Goal: Communication & Community: Share content

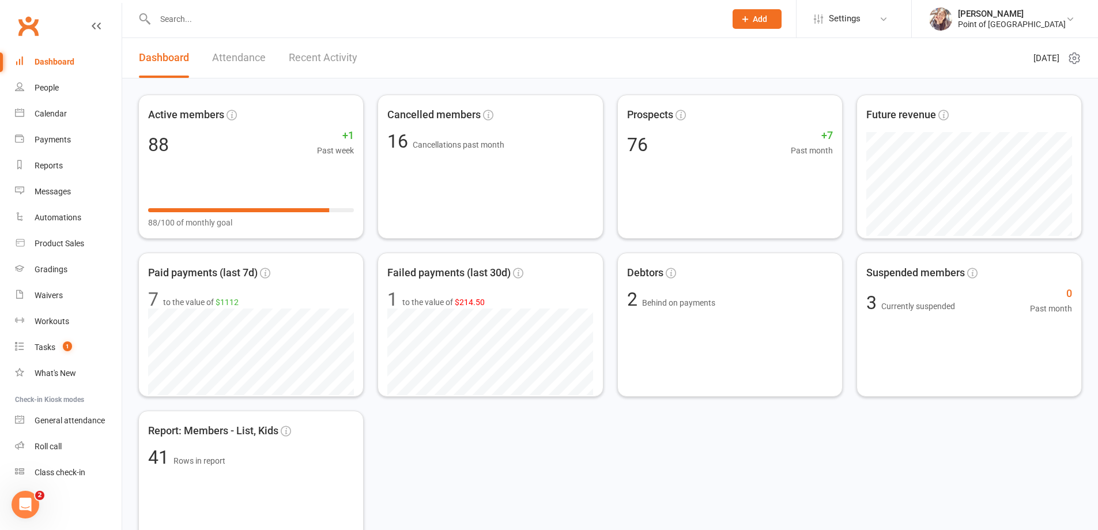
click at [252, 20] on input "text" at bounding box center [435, 19] width 566 height 16
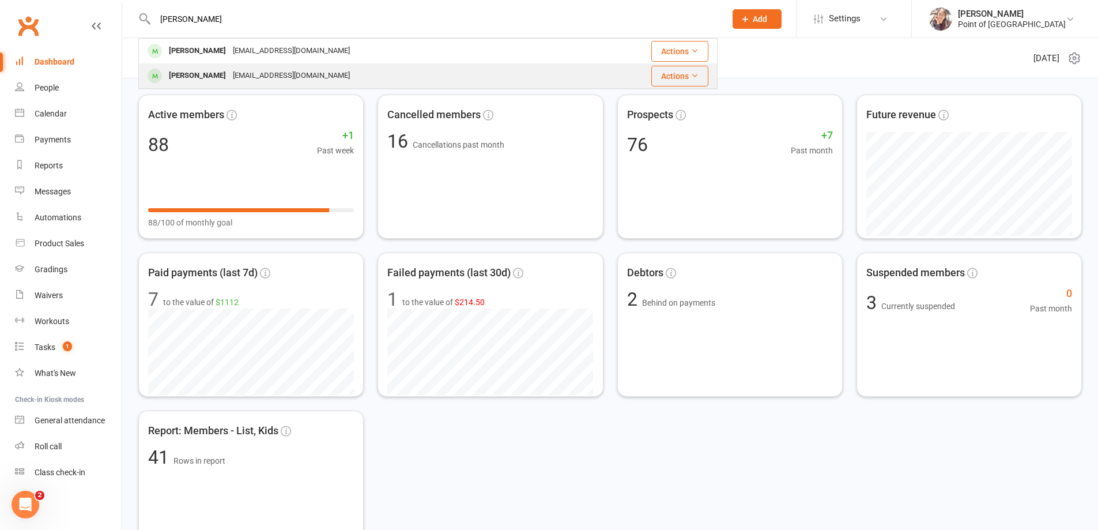
type input "[PERSON_NAME]"
click at [251, 75] on div "[EMAIL_ADDRESS][DOMAIN_NAME]" at bounding box center [291, 75] width 124 height 17
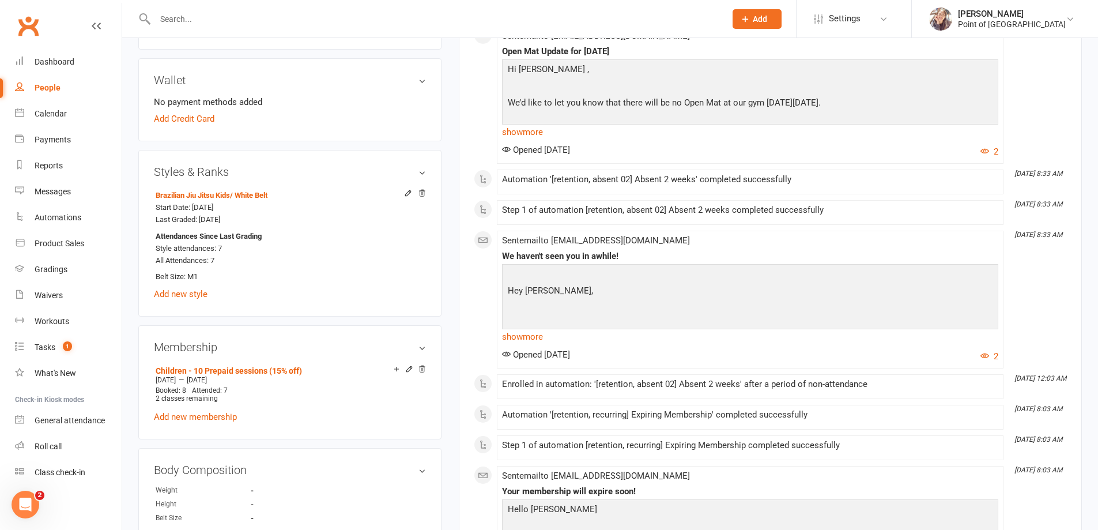
scroll to position [389, 0]
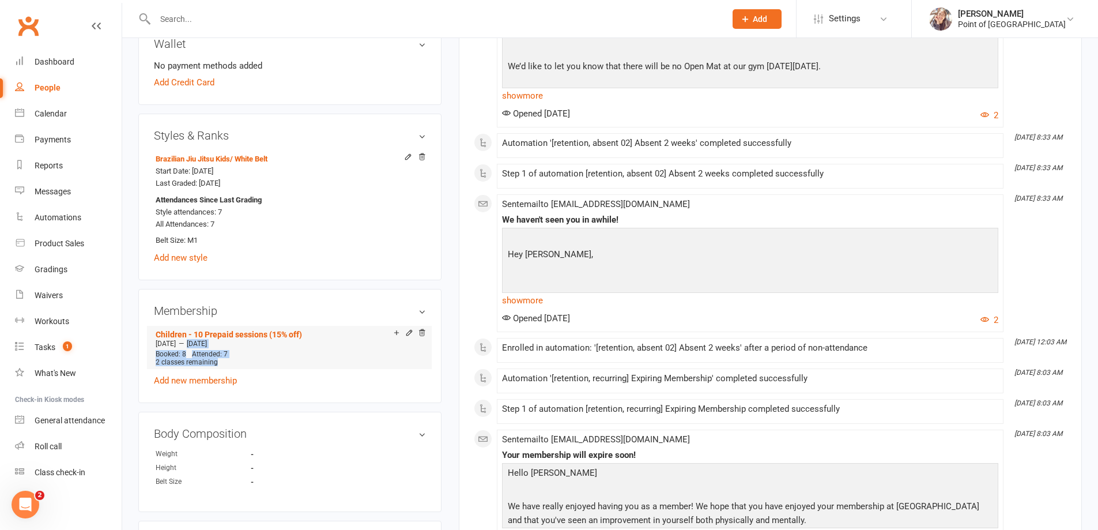
drag, startPoint x: 208, startPoint y: 343, endPoint x: 233, endPoint y: 360, distance: 30.2
click at [233, 360] on li "Children - 10 Prepaid sessions (15% off) [DATE] — [DATE] Booked: 8 Attended: 7 …" at bounding box center [289, 347] width 273 height 43
click at [269, 377] on div "Children - 10 Prepaid sessions (15% off) [DATE] — [DATE] Booked: 8 Attended: 7 …" at bounding box center [290, 356] width 272 height 61
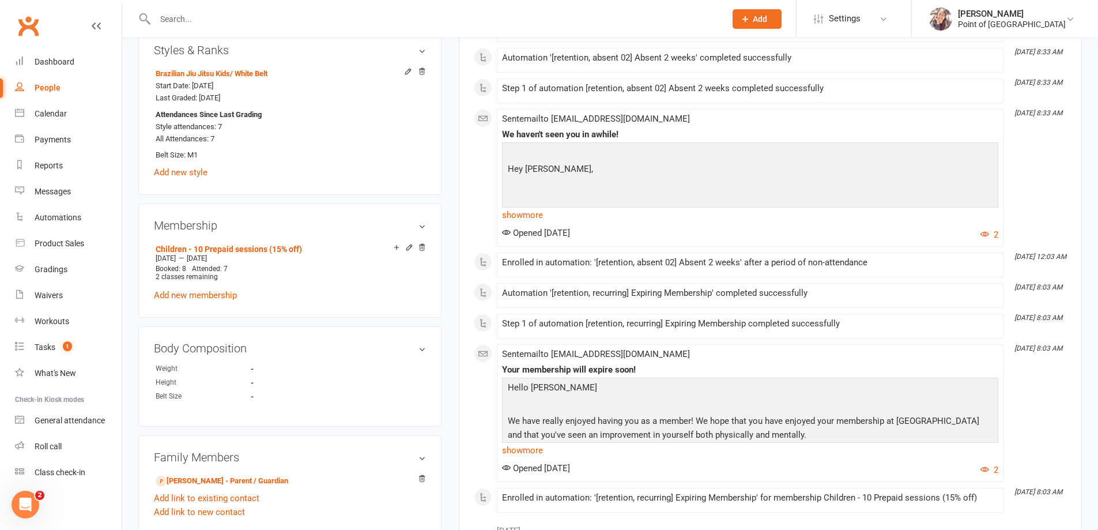
scroll to position [476, 0]
click at [398, 246] on icon at bounding box center [397, 246] width 8 height 8
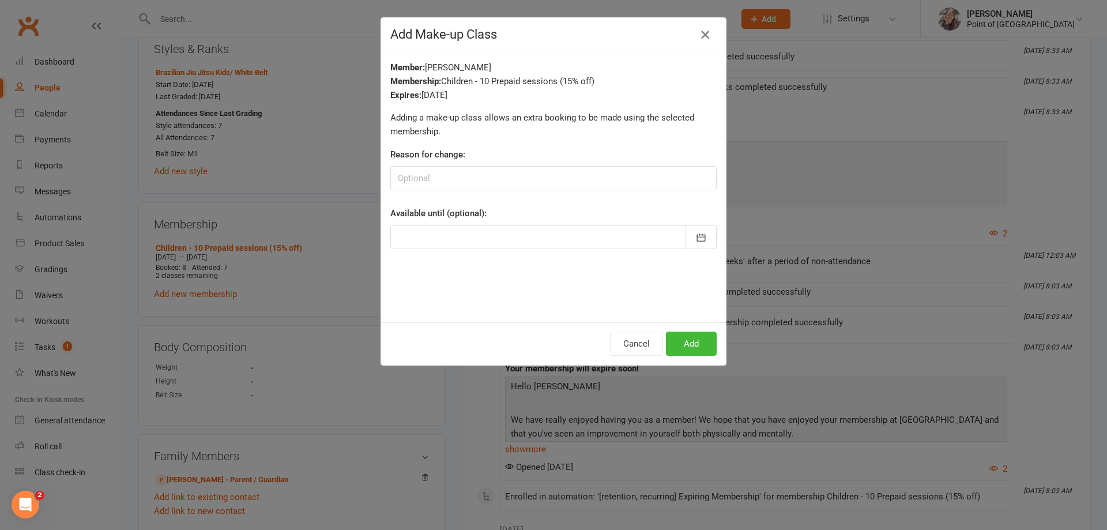
click at [703, 36] on icon "button" at bounding box center [705, 35] width 14 height 14
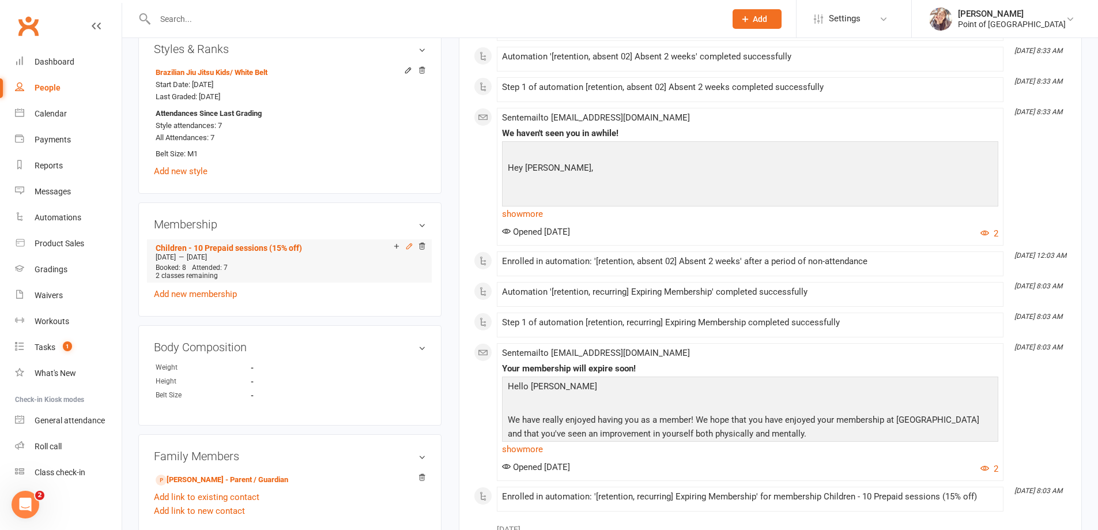
click at [411, 244] on icon at bounding box center [408, 246] width 5 height 5
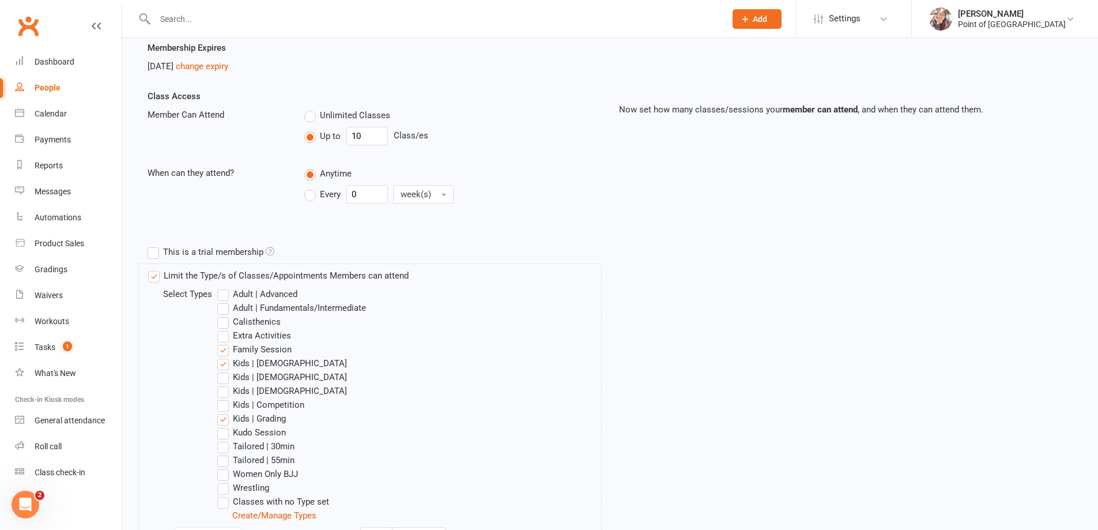
scroll to position [303, 0]
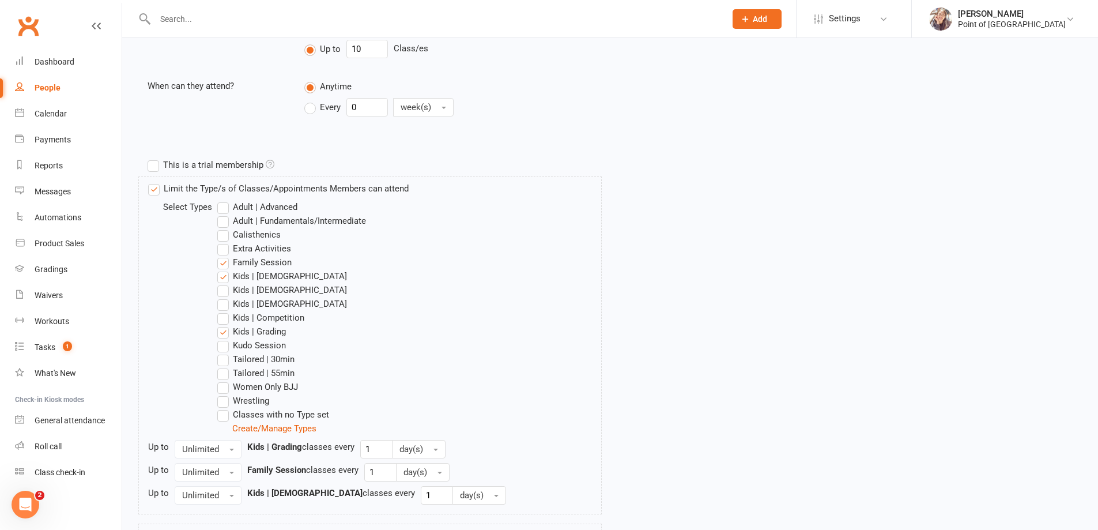
click at [221, 292] on label "Kids | [DEMOGRAPHIC_DATA]" at bounding box center [282, 290] width 130 height 14
click at [221, 283] on input "Kids | [DEMOGRAPHIC_DATA]" at bounding box center [220, 283] width 7 height 0
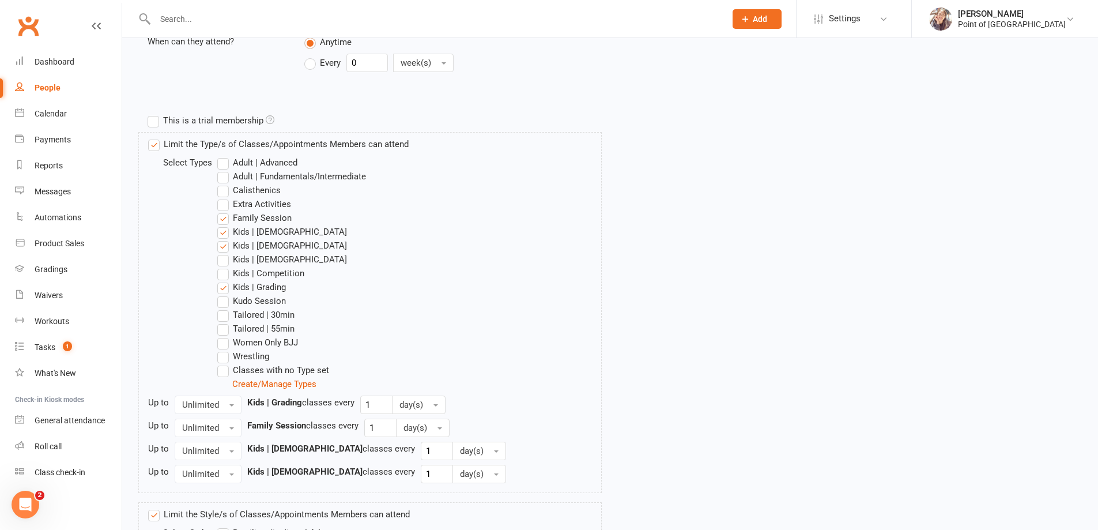
scroll to position [346, 0]
click at [221, 232] on label "Kids | [DEMOGRAPHIC_DATA]" at bounding box center [282, 233] width 130 height 14
click at [221, 226] on input "Kids | [DEMOGRAPHIC_DATA]" at bounding box center [220, 226] width 7 height 0
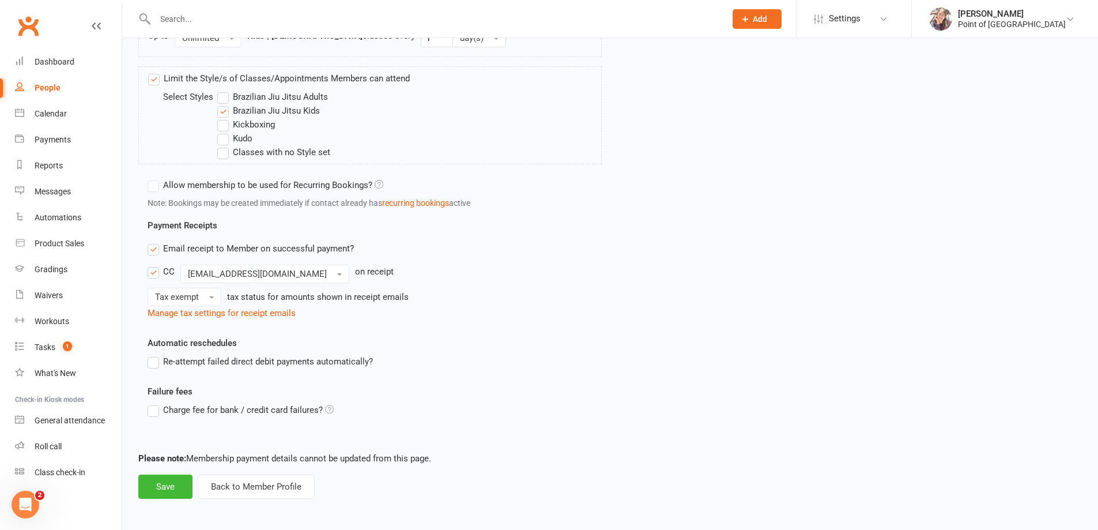
scroll to position [762, 0]
click at [161, 480] on button "Save" at bounding box center [165, 485] width 54 height 24
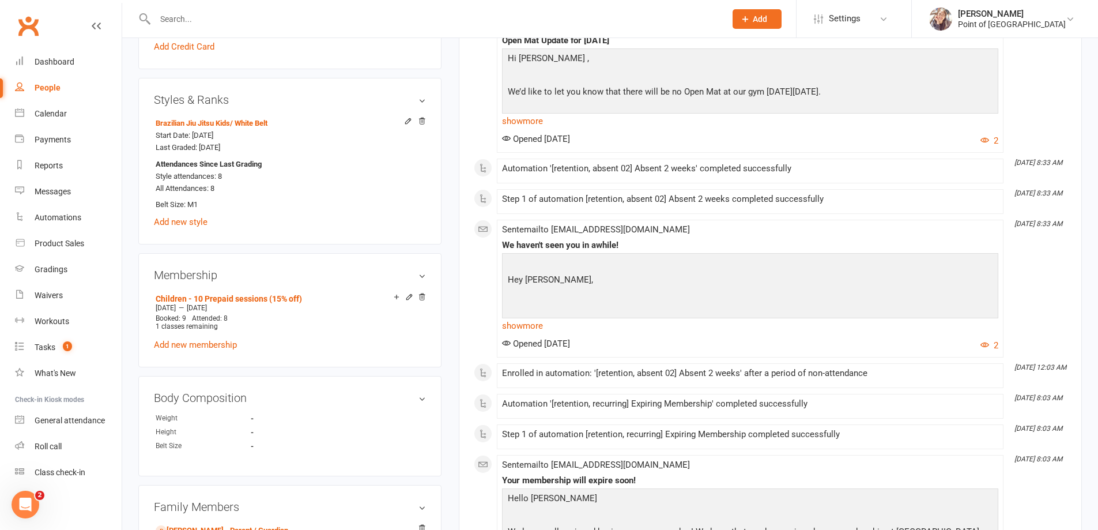
scroll to position [476, 0]
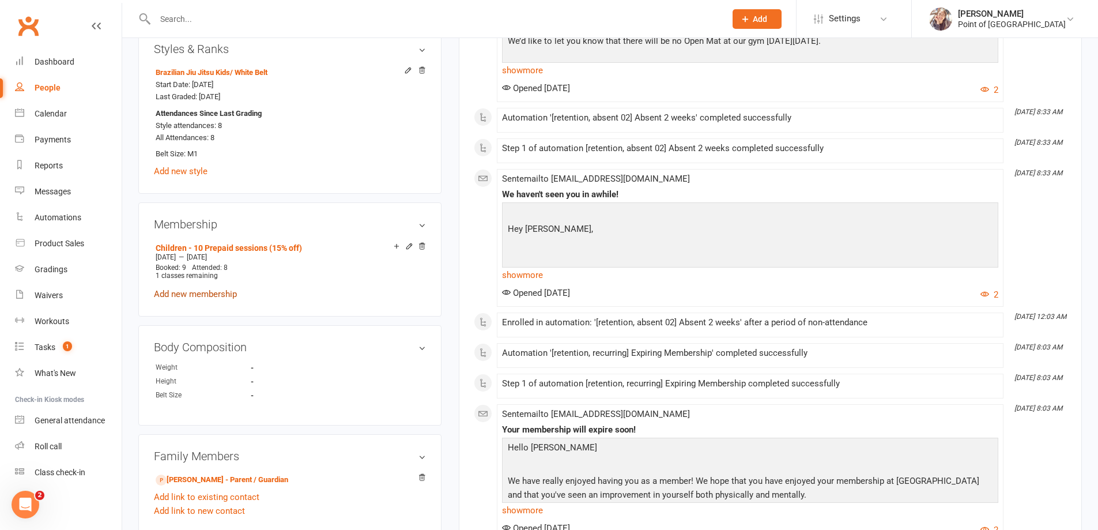
click at [205, 295] on link "Add new membership" at bounding box center [195, 294] width 83 height 10
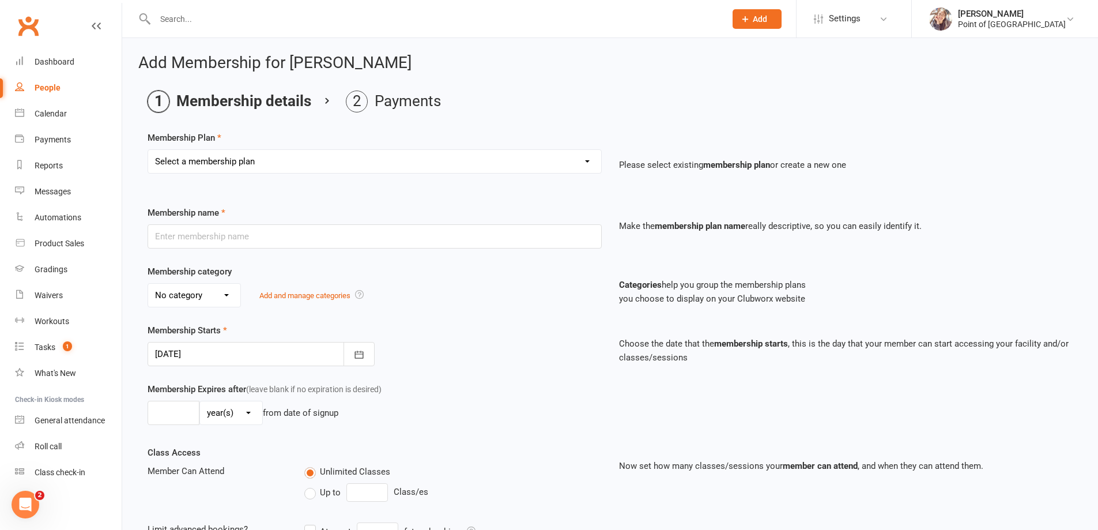
click at [294, 157] on select "Select a membership plan Create new Membership Plan Tailored | 30min Tailored |…" at bounding box center [374, 161] width 453 height 23
select select "21"
click at [148, 150] on select "Select a membership plan Create new Membership Plan Tailored | 30min Tailored |…" at bounding box center [374, 161] width 453 height 23
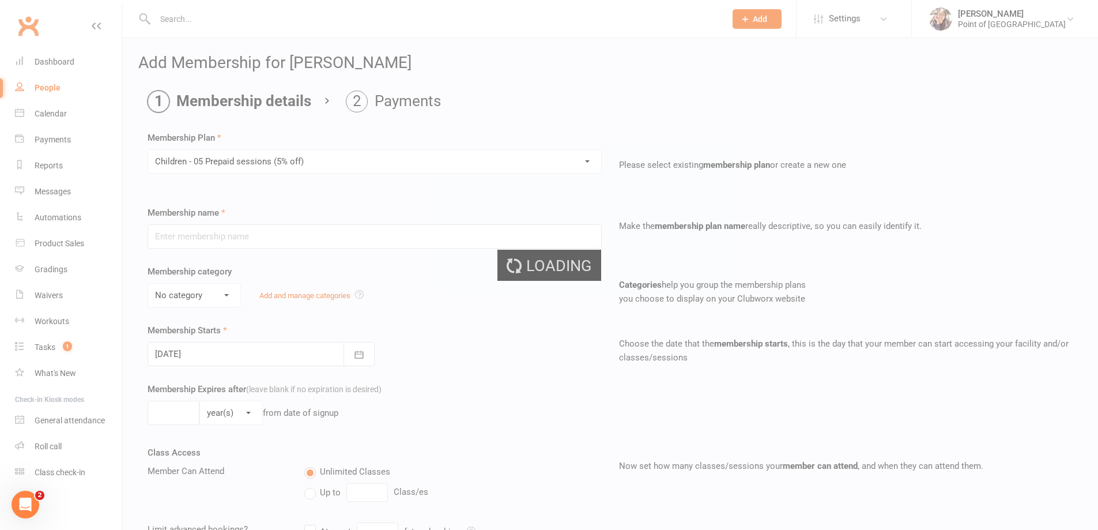
type input "Children - 05 Prepaid sessions (5% off)"
select select "0"
type input "2"
select select "2"
type input "5"
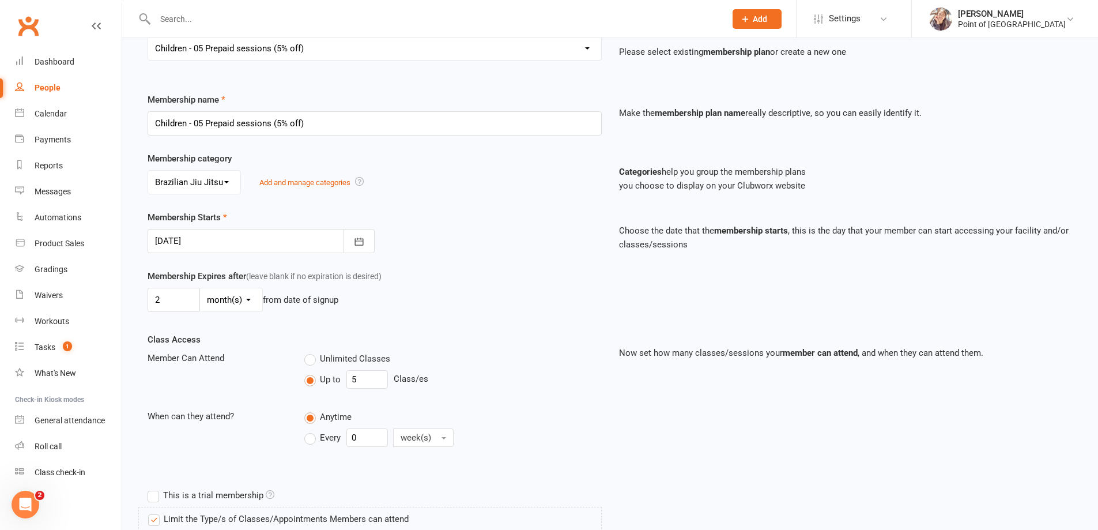
scroll to position [115, 0]
click at [191, 235] on div at bounding box center [261, 239] width 227 height 24
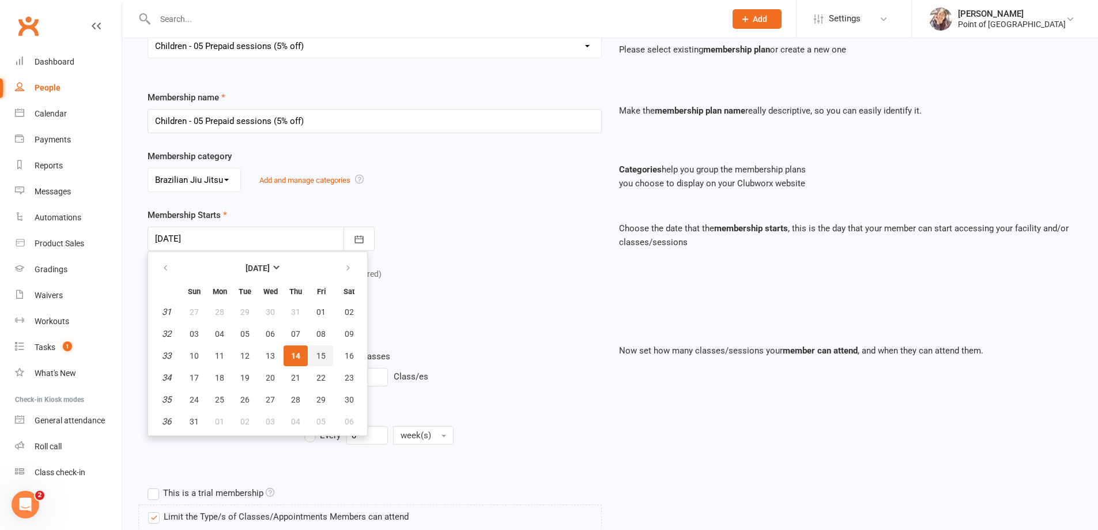
click at [323, 355] on span "15" at bounding box center [321, 355] width 9 height 9
type input "[DATE]"
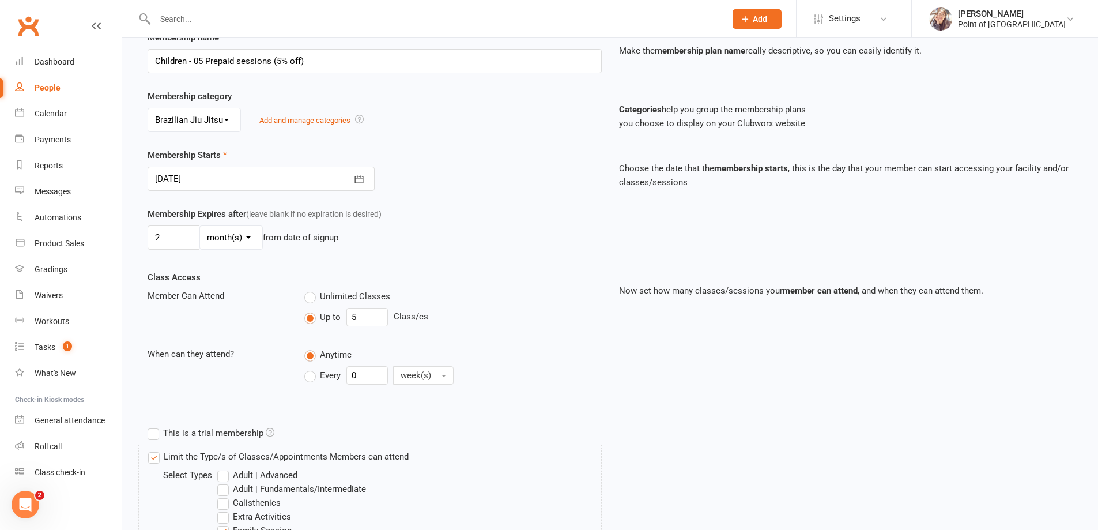
scroll to position [187, 0]
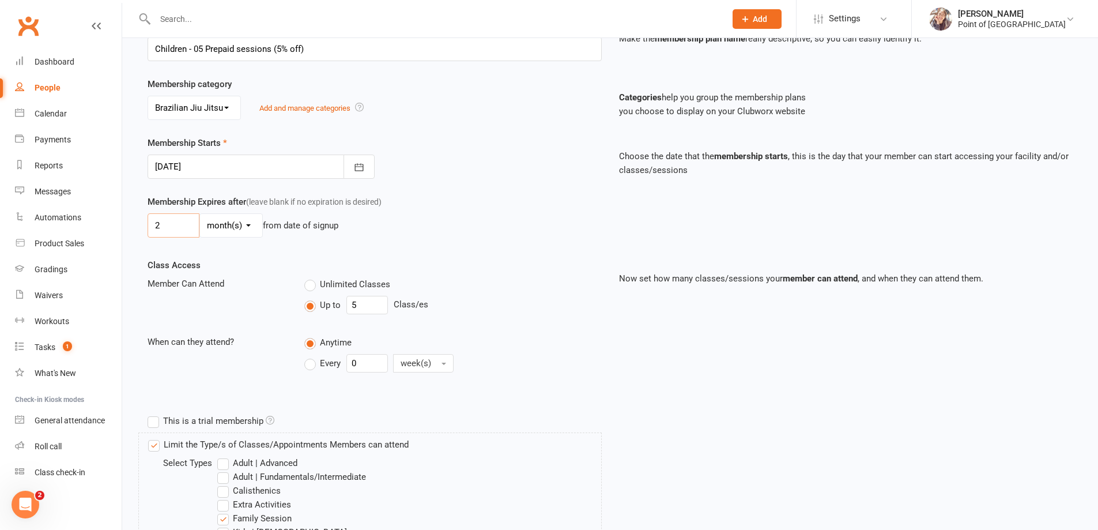
click at [175, 227] on input "2" at bounding box center [174, 225] width 52 height 24
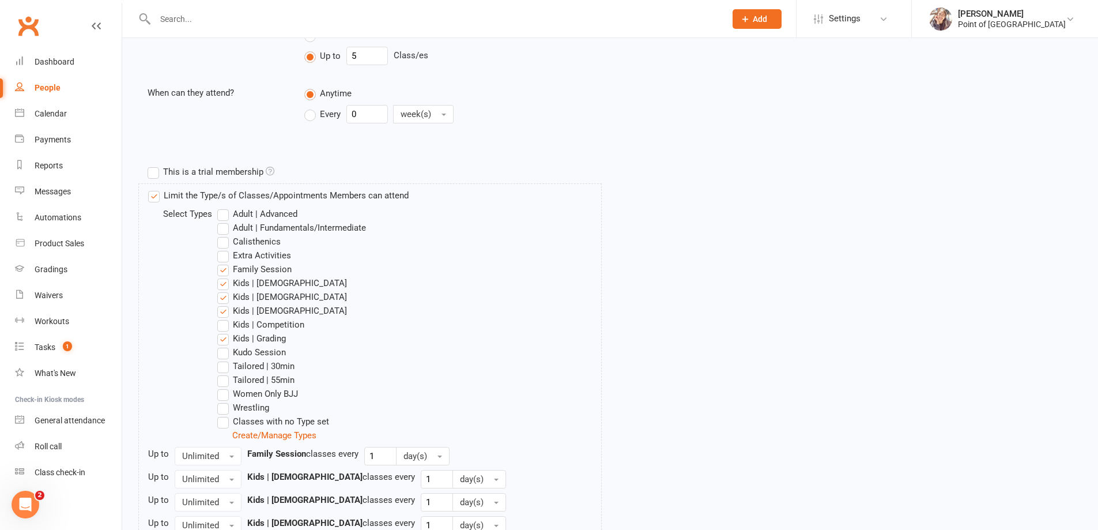
scroll to position [447, 0]
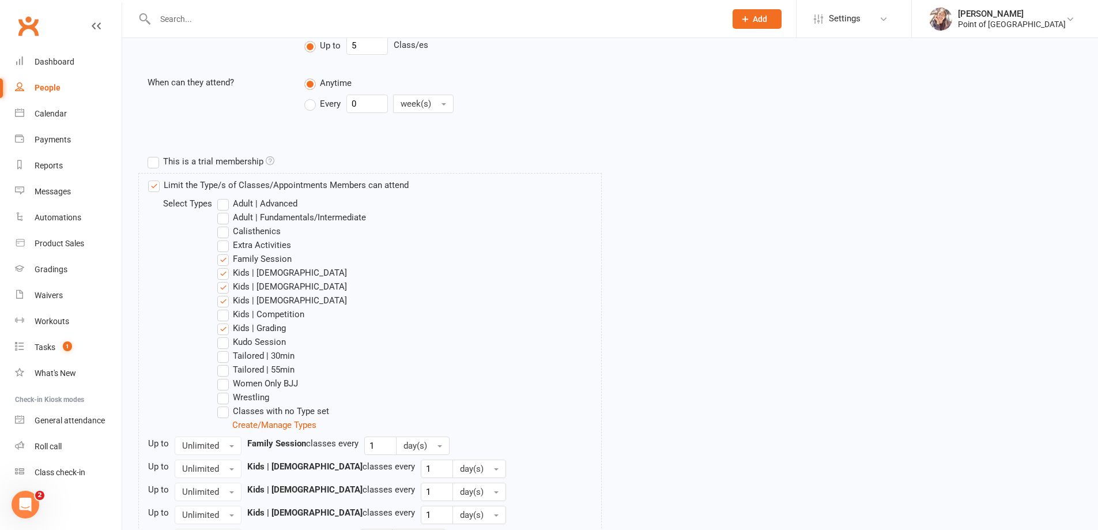
type input "3"
click at [222, 316] on label "Kids | Competition" at bounding box center [260, 314] width 87 height 14
click at [222, 307] on input "Kids | Competition" at bounding box center [220, 307] width 7 height 0
click at [224, 330] on label "Kids | Grading" at bounding box center [251, 328] width 69 height 14
click at [224, 321] on input "Kids | Grading" at bounding box center [220, 321] width 7 height 0
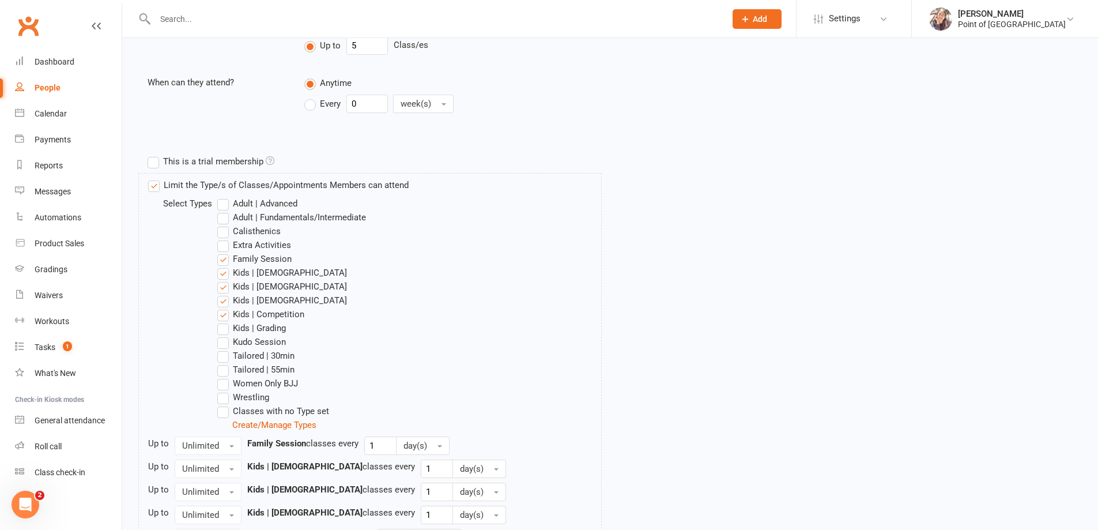
click at [226, 332] on label "Kids | Grading" at bounding box center [251, 328] width 69 height 14
click at [225, 321] on input "Kids | Grading" at bounding box center [220, 321] width 7 height 0
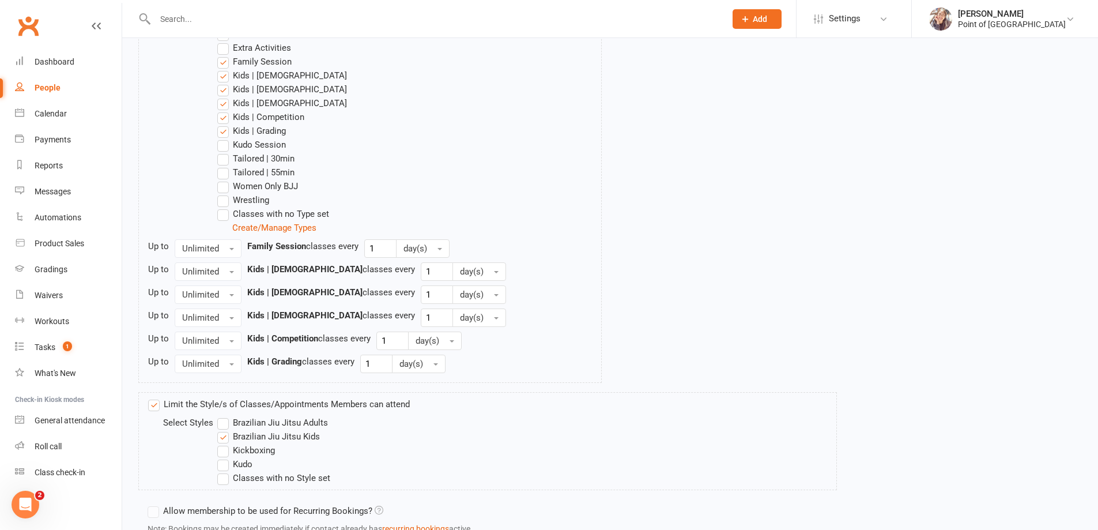
scroll to position [735, 0]
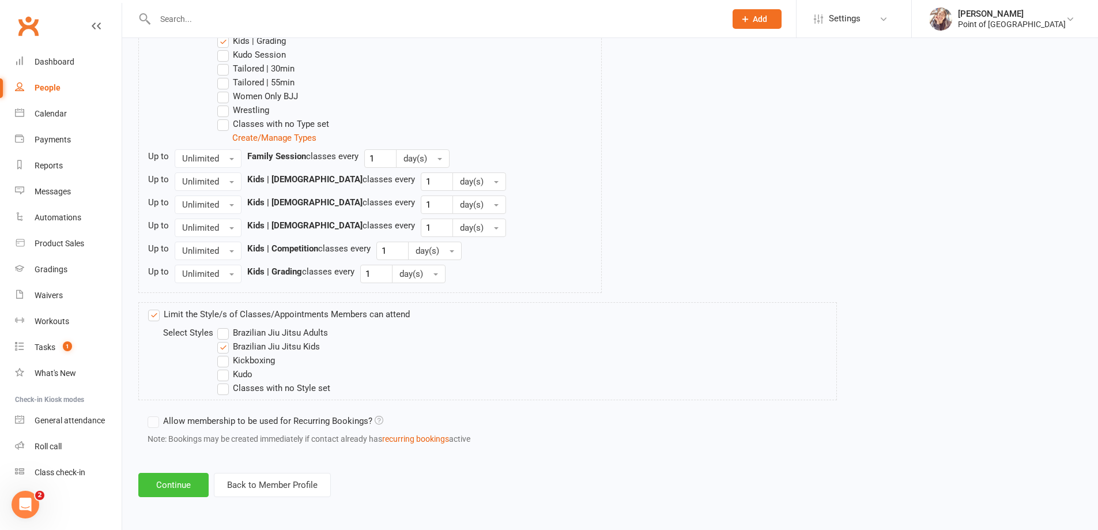
click at [186, 481] on button "Continue" at bounding box center [173, 485] width 70 height 24
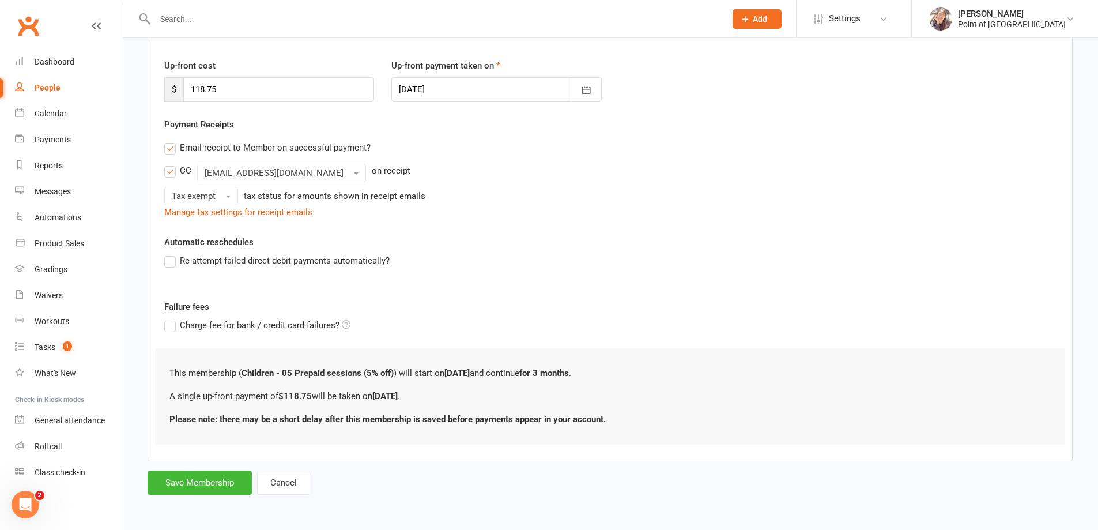
scroll to position [0, 0]
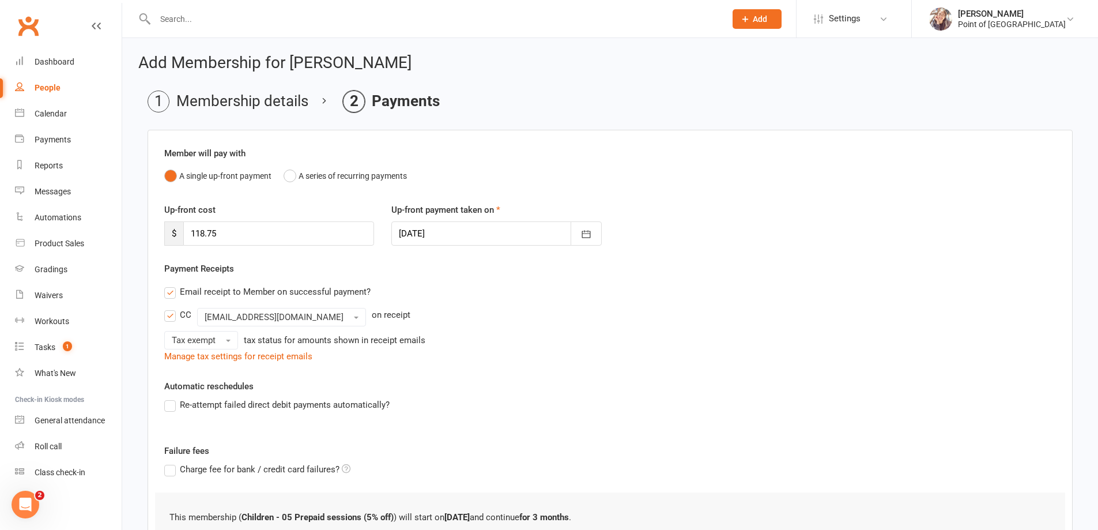
click at [479, 234] on div at bounding box center [496, 233] width 210 height 24
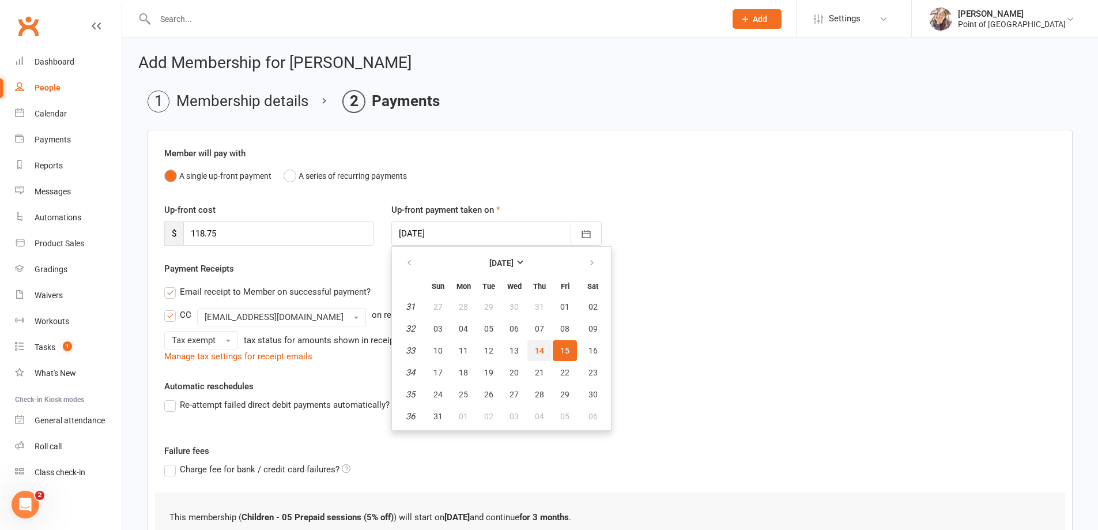
click at [537, 348] on span "14" at bounding box center [539, 350] width 9 height 9
type input "[DATE]"
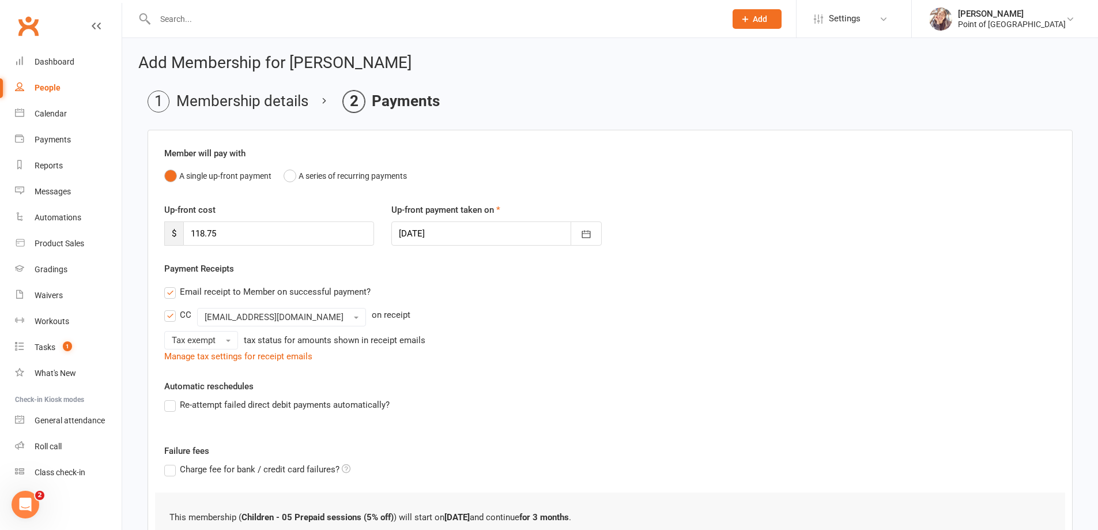
click at [486, 307] on div "Email receipt to Member on successful payment? CC [EMAIL_ADDRESS][DOMAIN_NAME] …" at bounding box center [610, 321] width 909 height 83
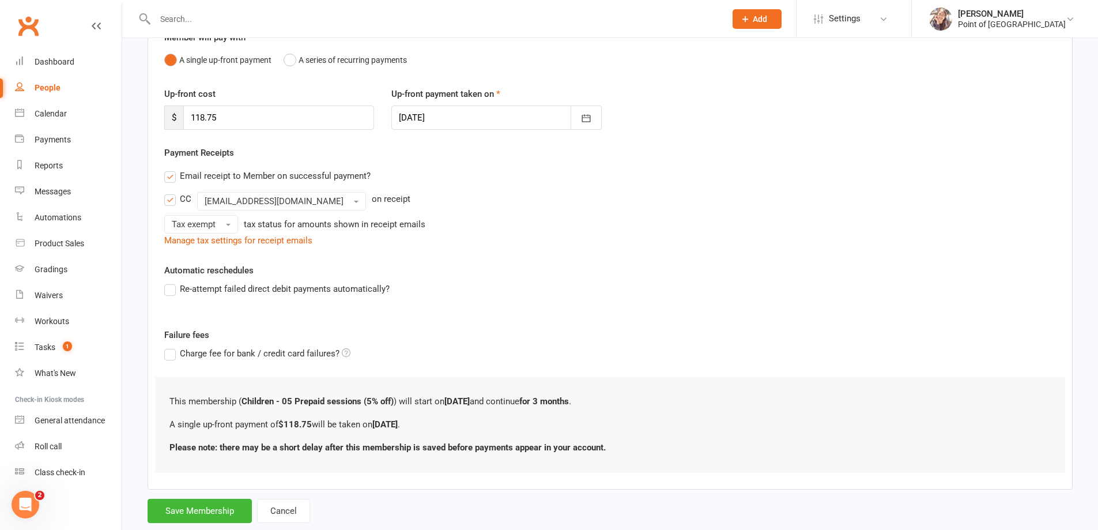
scroll to position [144, 0]
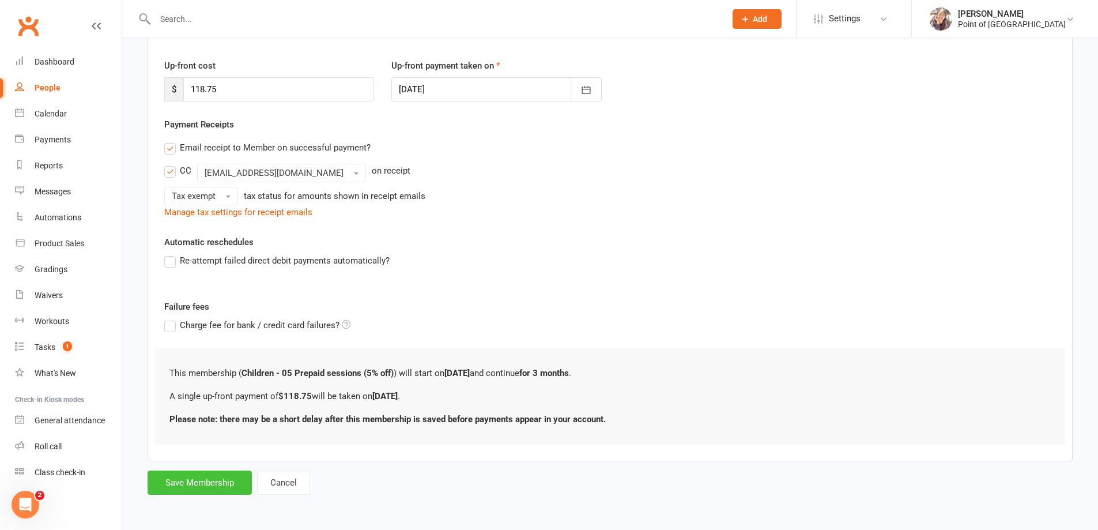
click at [228, 487] on button "Save Membership" at bounding box center [200, 482] width 104 height 24
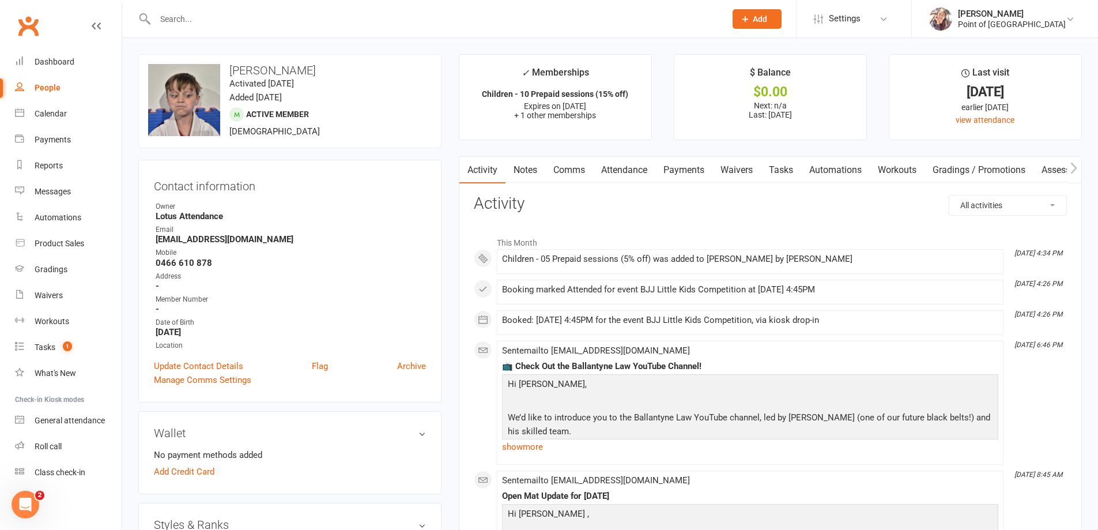
click at [747, 168] on link "Waivers" at bounding box center [737, 170] width 48 height 27
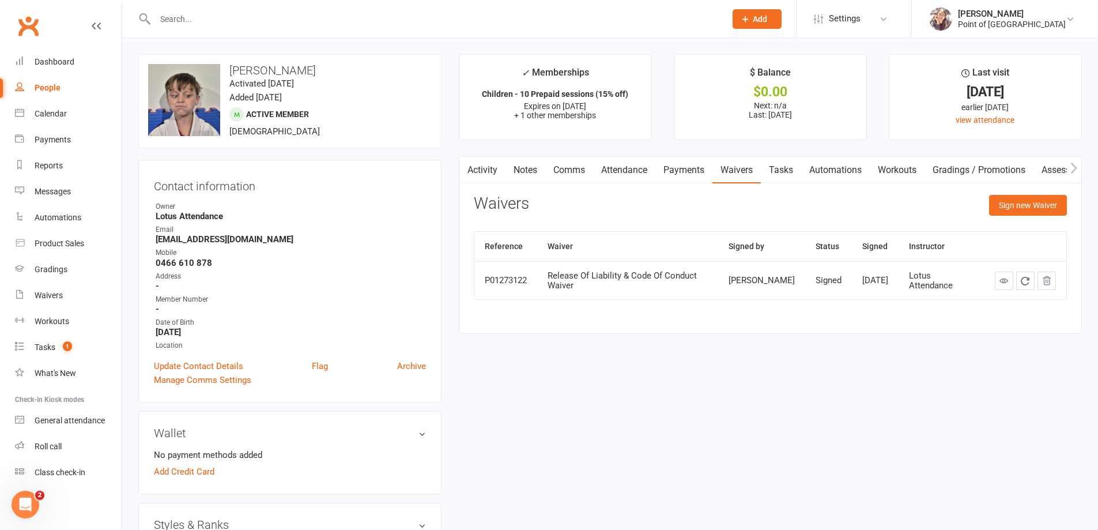
click at [484, 168] on link "Activity" at bounding box center [483, 170] width 46 height 27
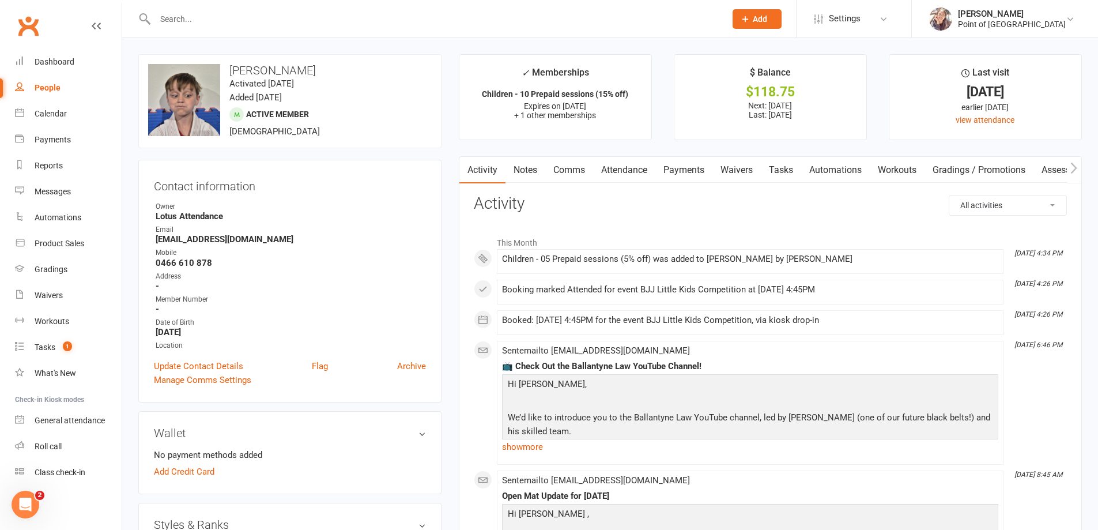
click at [693, 163] on link "Payments" at bounding box center [684, 170] width 57 height 27
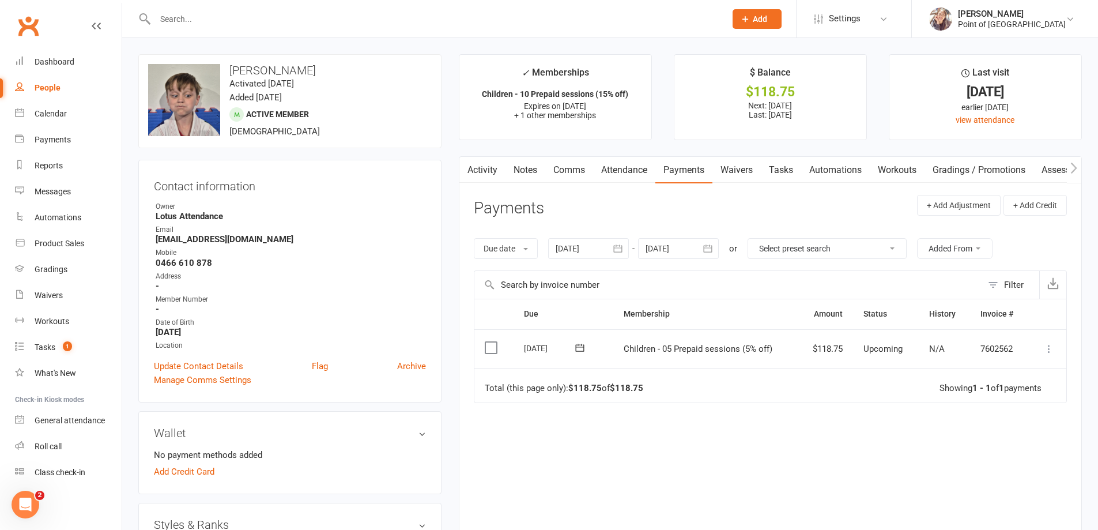
click at [1046, 351] on icon at bounding box center [1050, 349] width 12 height 12
click at [1006, 401] on link "Mark as Paid (POS)" at bounding box center [999, 394] width 114 height 23
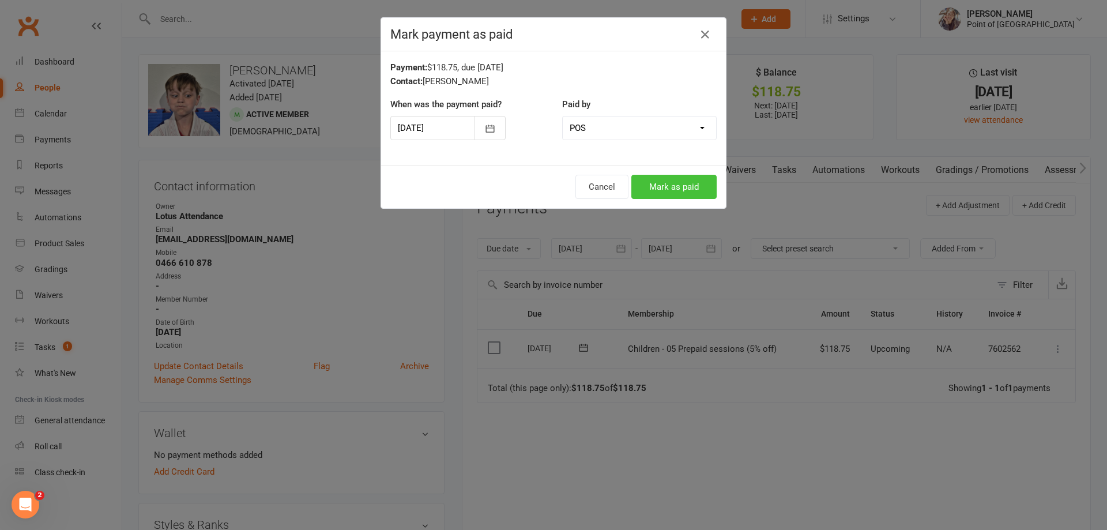
click at [672, 189] on button "Mark as paid" at bounding box center [673, 187] width 85 height 24
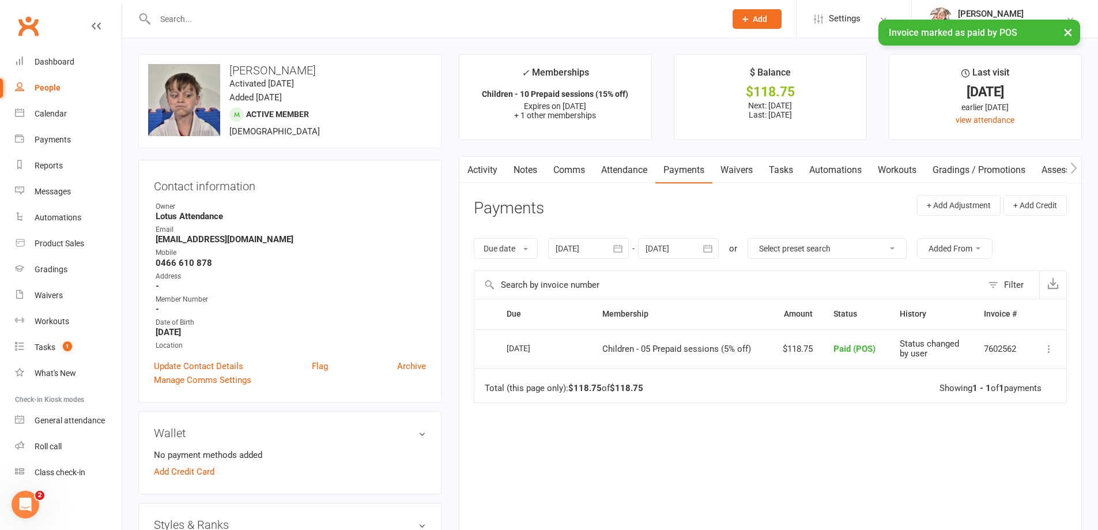
click at [198, 15] on input "text" at bounding box center [435, 19] width 566 height 16
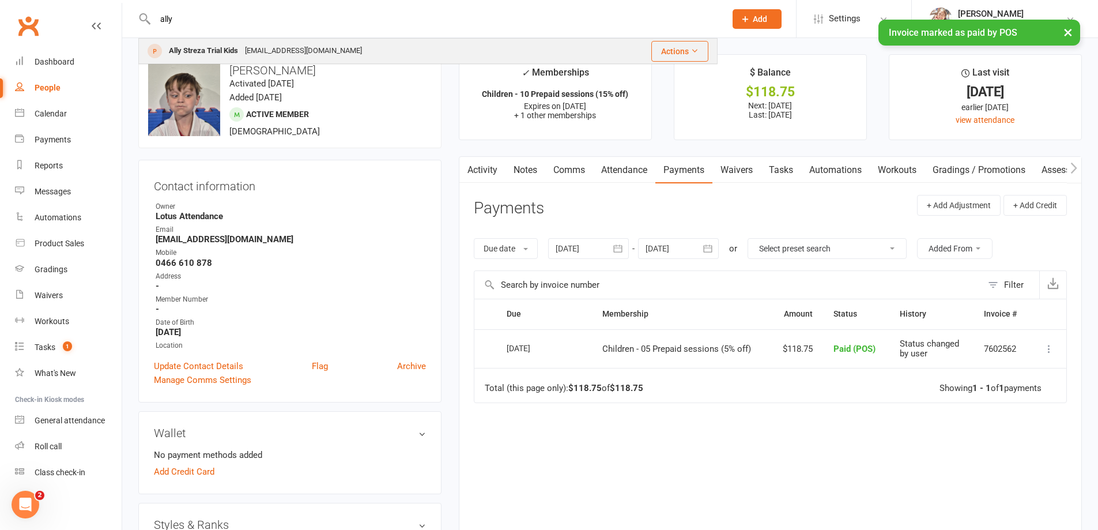
type input "ally"
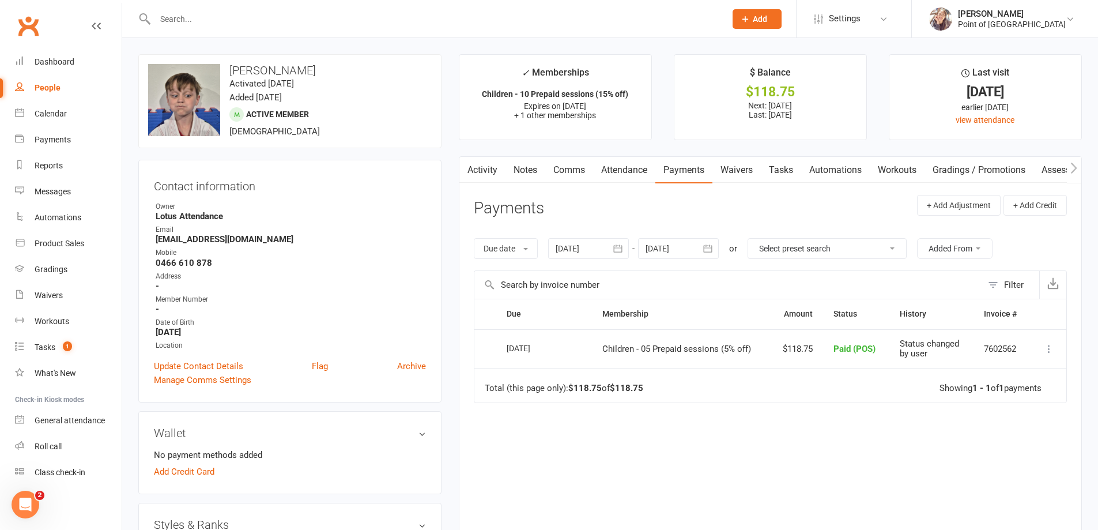
click at [236, 25] on input "text" at bounding box center [435, 19] width 566 height 16
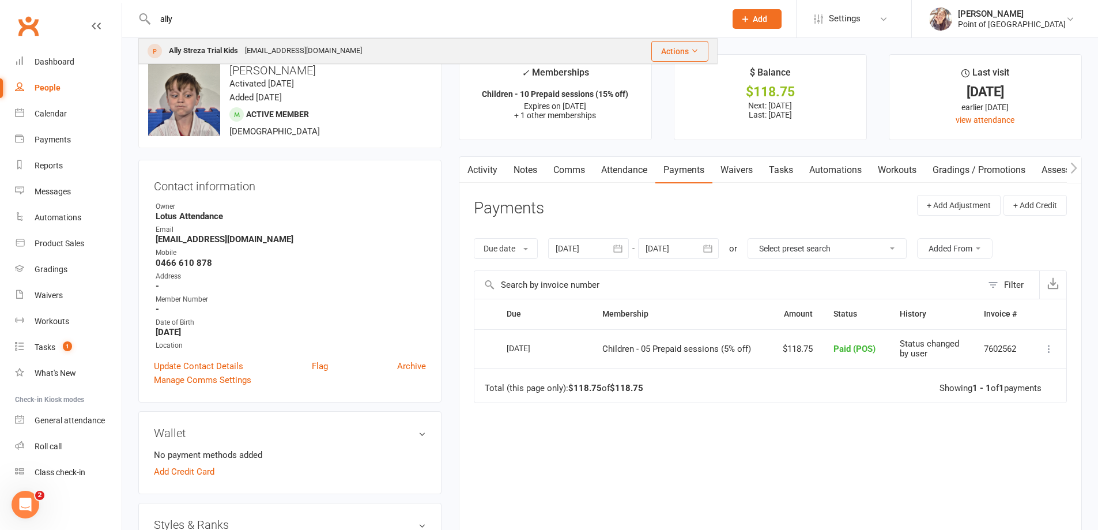
type input "ally"
click at [238, 48] on div "Ally Streza Trial Kids" at bounding box center [203, 51] width 76 height 17
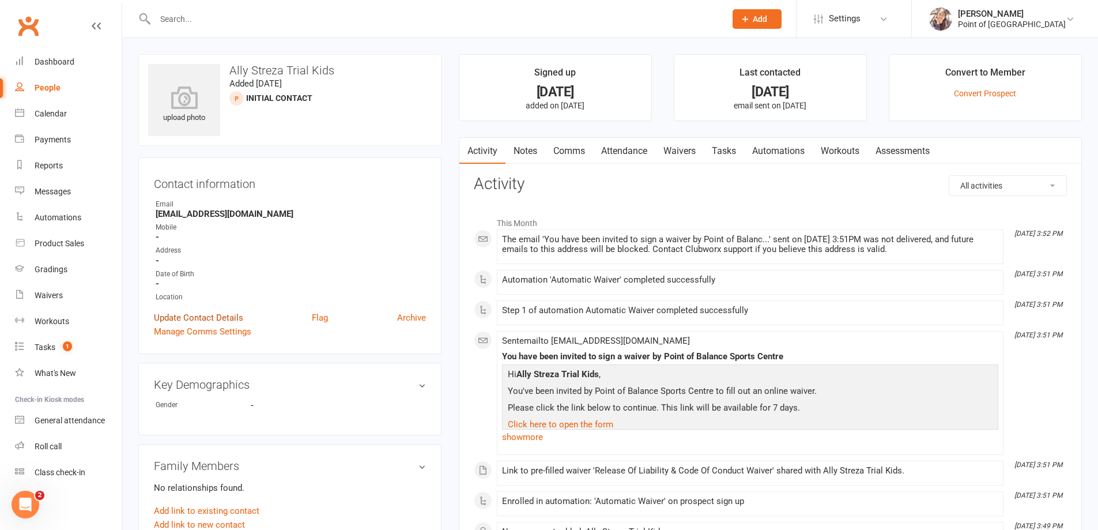
click at [212, 321] on link "Update Contact Details" at bounding box center [198, 318] width 89 height 14
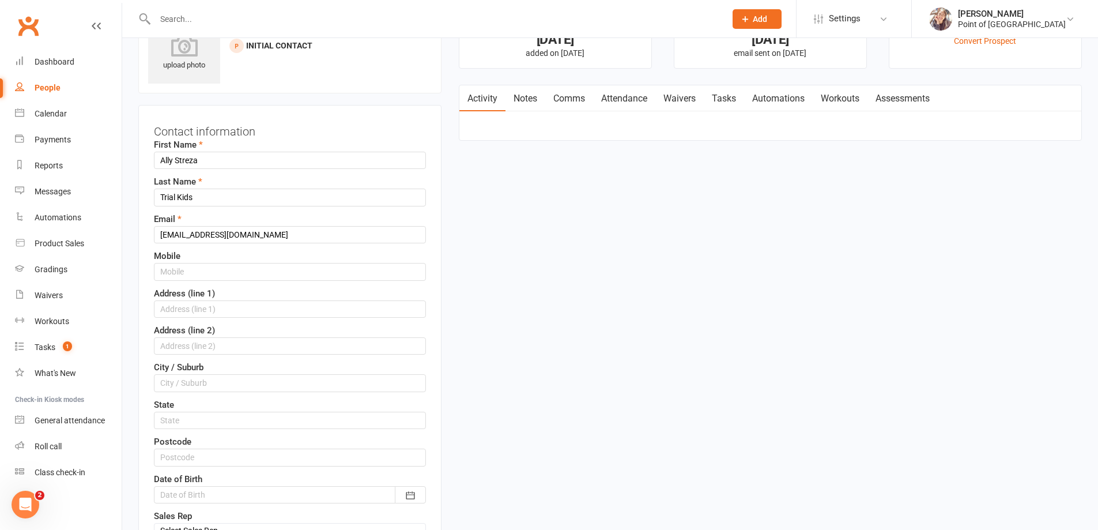
scroll to position [54, 0]
drag, startPoint x: 208, startPoint y: 166, endPoint x: 176, endPoint y: 160, distance: 31.7
click at [176, 160] on input "Ally Streza" at bounding box center [290, 158] width 272 height 17
type input "Ally"
drag, startPoint x: 204, startPoint y: 197, endPoint x: 136, endPoint y: 209, distance: 69.0
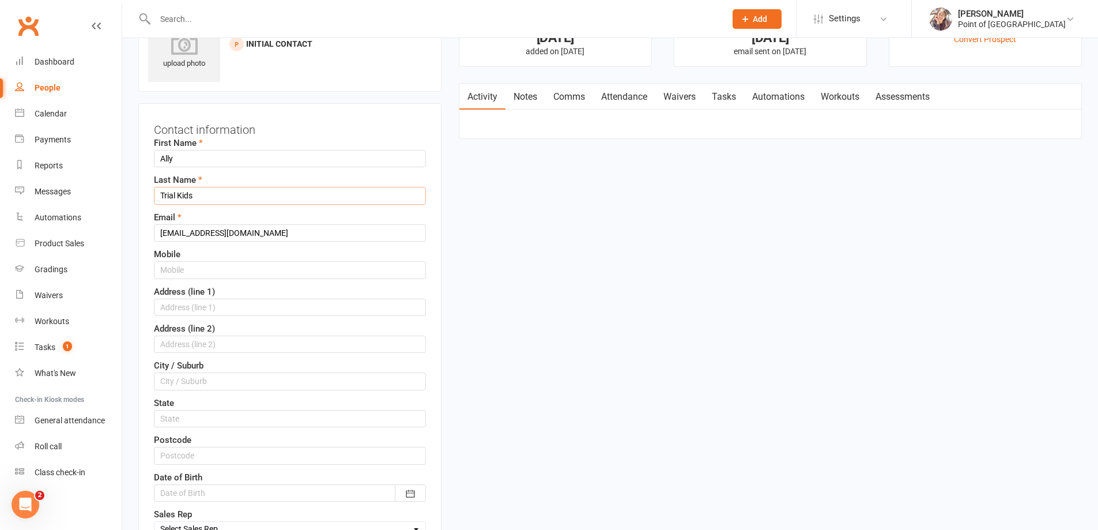
paste input "Streza"
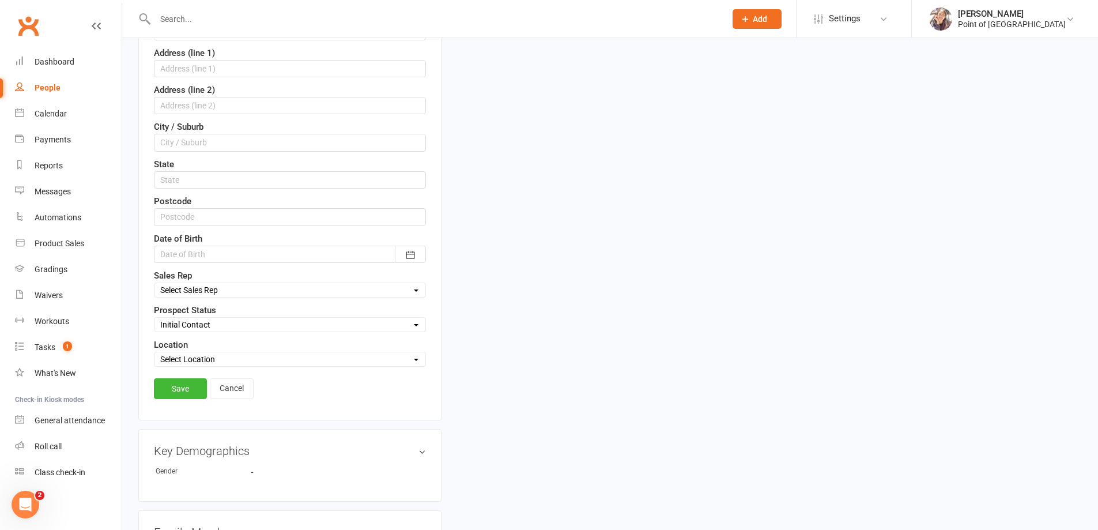
scroll to position [299, 0]
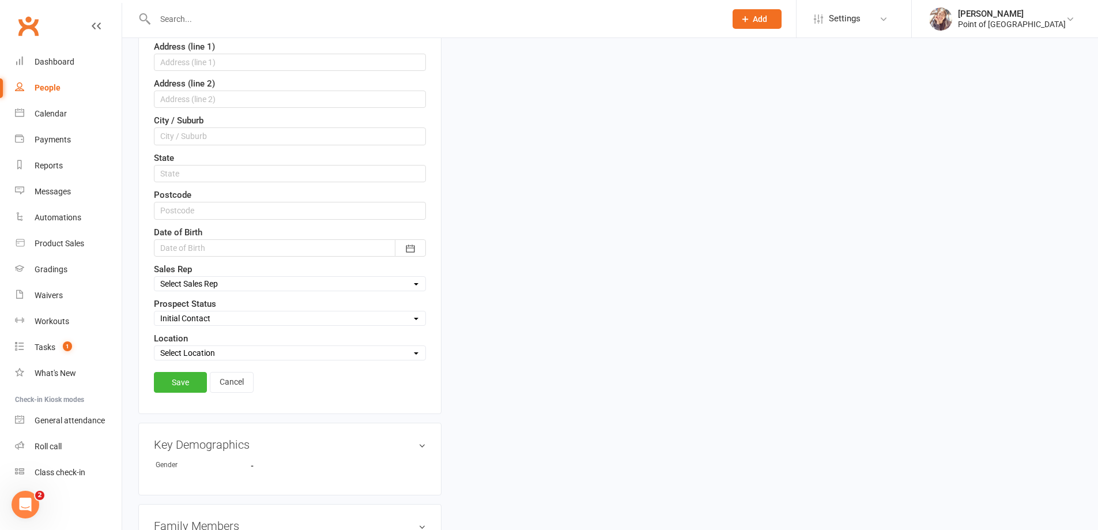
type input "Streza"
click at [240, 287] on select "Select Sales Rep Point of Balance Sports Centre Kaio Andrade Scott McMullan Mar…" at bounding box center [290, 283] width 271 height 13
select select "0"
click at [155, 277] on select "Select Sales Rep Point of Balance Sports Centre Kaio Andrade Scott McMullan Mar…" at bounding box center [290, 283] width 271 height 13
click at [206, 355] on select "Select Location Point of Balance Sports Centre" at bounding box center [290, 353] width 271 height 13
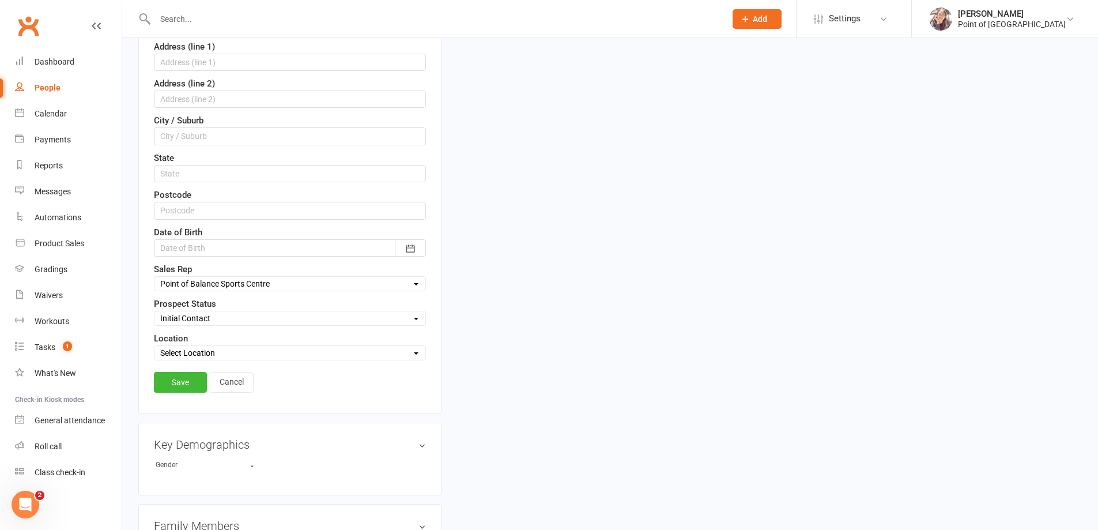
select select "0"
click at [155, 347] on select "Select Location Point of Balance Sports Centre" at bounding box center [290, 353] width 271 height 13
click at [179, 383] on link "Save" at bounding box center [180, 382] width 53 height 21
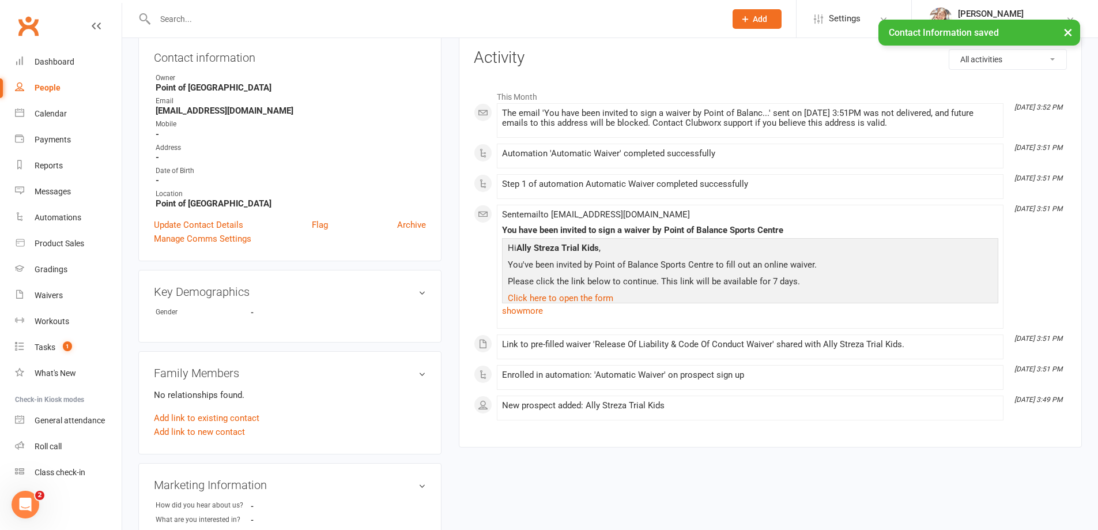
scroll to position [0, 0]
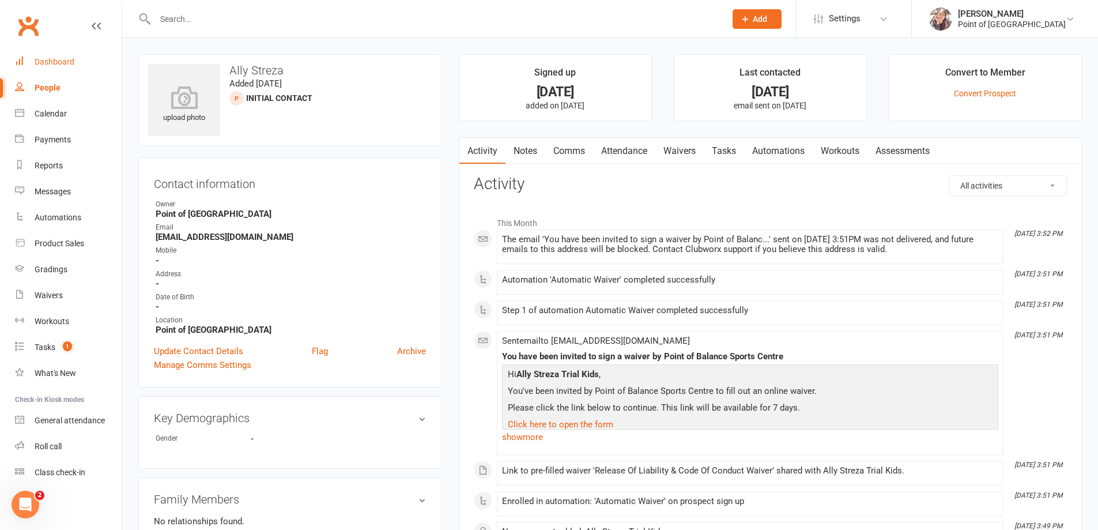
click at [63, 69] on link "Dashboard" at bounding box center [68, 62] width 107 height 26
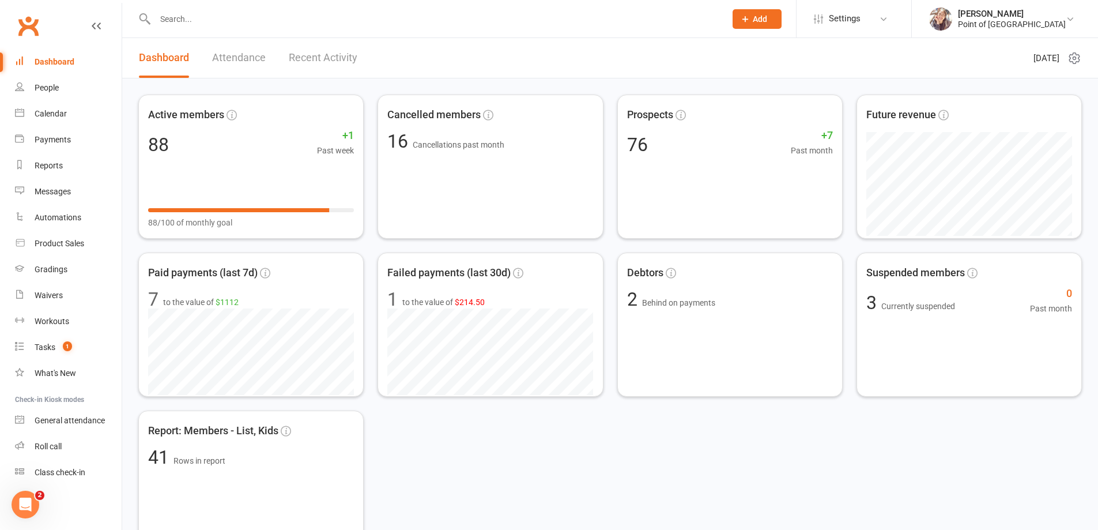
click at [210, 16] on input "text" at bounding box center [435, 19] width 566 height 16
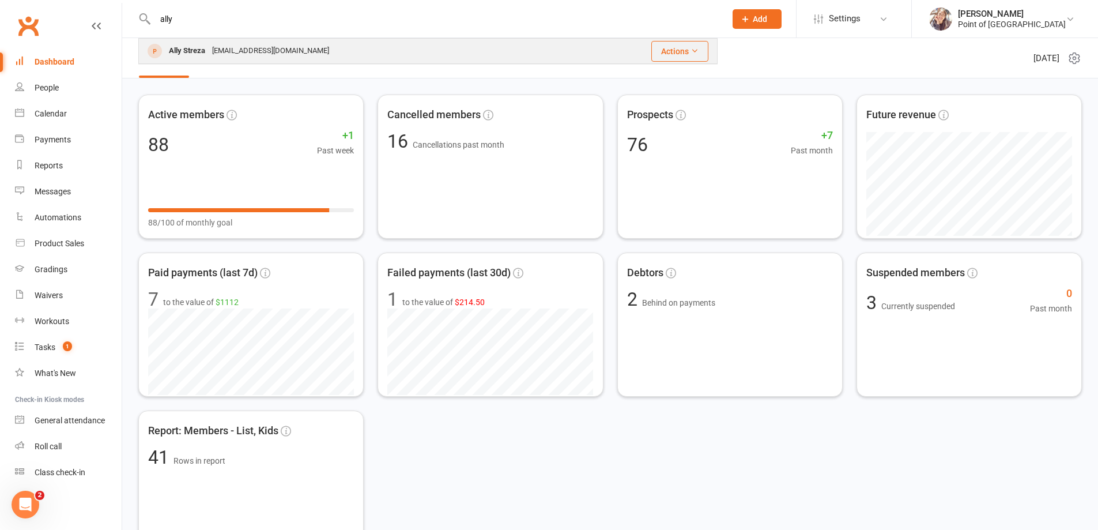
type input "ally"
click at [332, 58] on div "Ally Streza allystreza@gmail.com" at bounding box center [356, 51] width 432 height 24
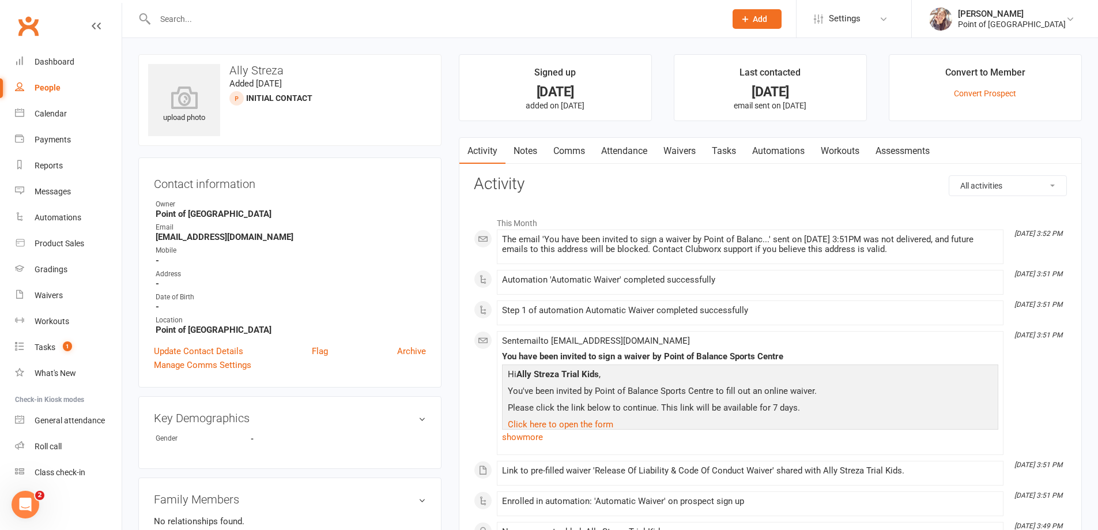
click at [231, 21] on input "text" at bounding box center [435, 19] width 566 height 16
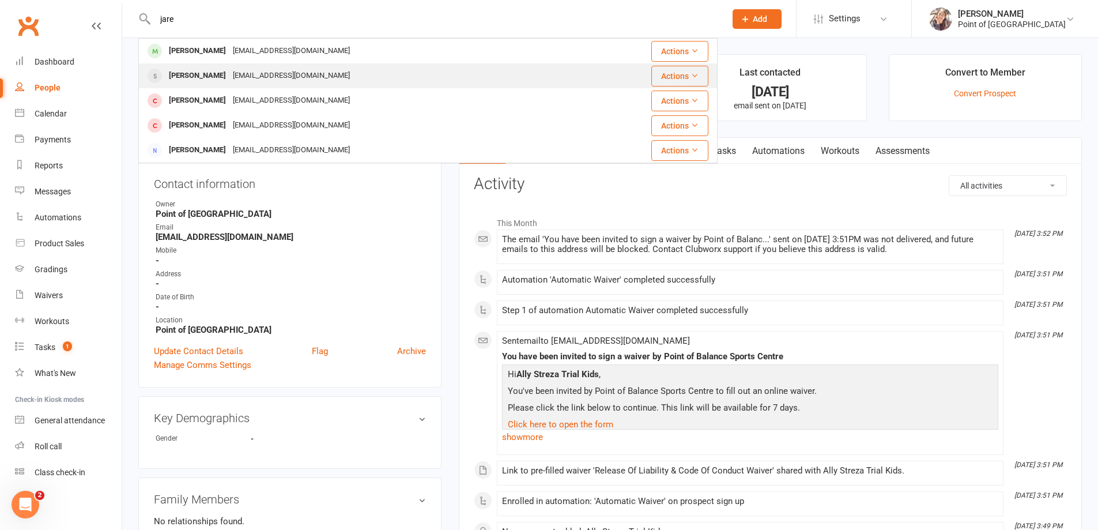
type input "jare"
click at [229, 70] on div "jaredburnett717@gmail.com" at bounding box center [291, 75] width 124 height 17
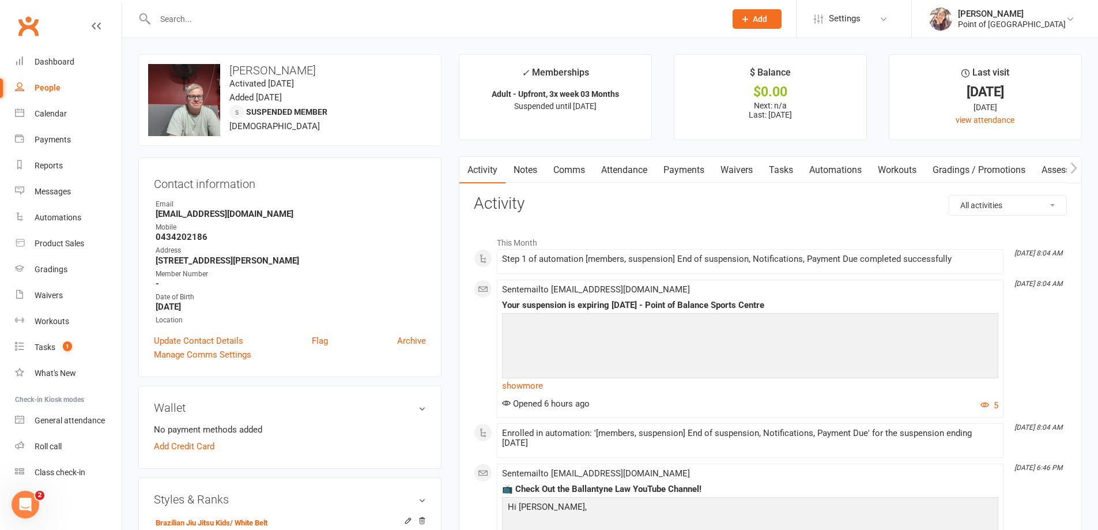
click at [205, 23] on input "text" at bounding box center [435, 19] width 566 height 16
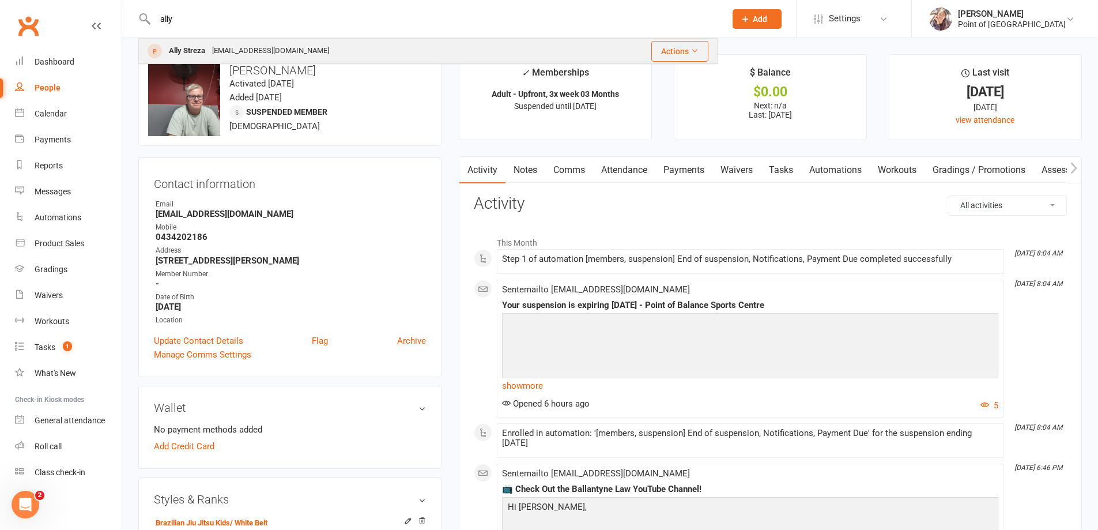
type input "ally"
click at [222, 44] on div "alexstreza@gmail.com" at bounding box center [271, 51] width 124 height 17
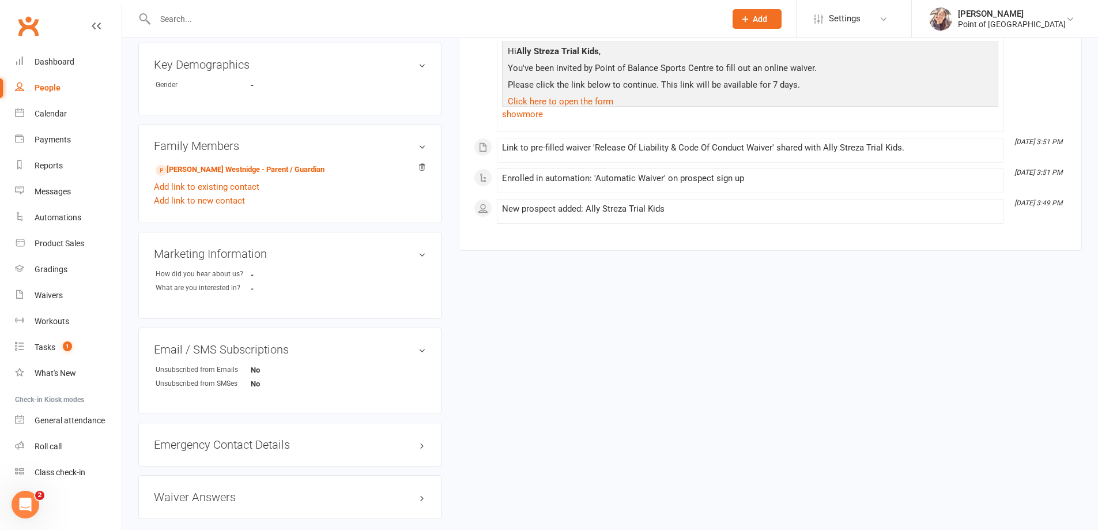
scroll to position [352, 0]
click at [421, 146] on h3 "Family Members" at bounding box center [290, 147] width 272 height 13
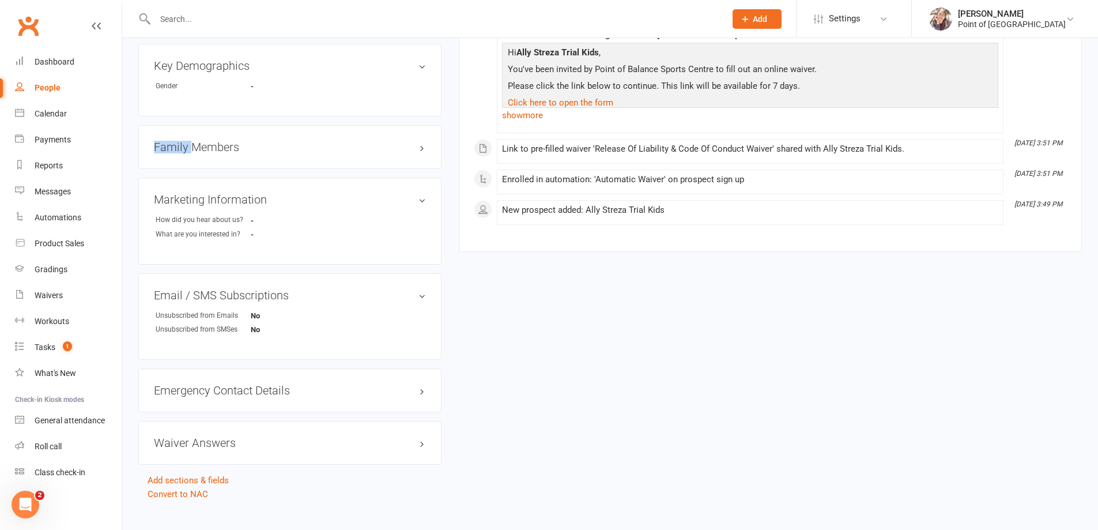
click at [421, 146] on h3 "Family Members" at bounding box center [290, 147] width 272 height 13
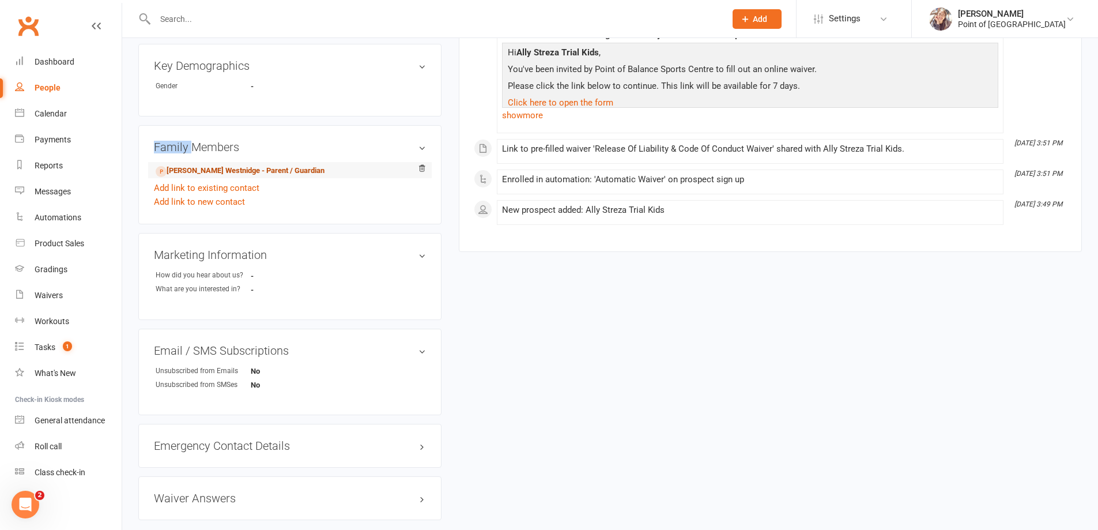
drag, startPoint x: 273, startPoint y: 169, endPoint x: 257, endPoint y: 170, distance: 15.6
click at [257, 170] on link "Hendrix Westnidge - Parent / Guardian" at bounding box center [240, 171] width 169 height 12
click at [0, 0] on div "Loading" at bounding box center [0, 0] width 0 height 0
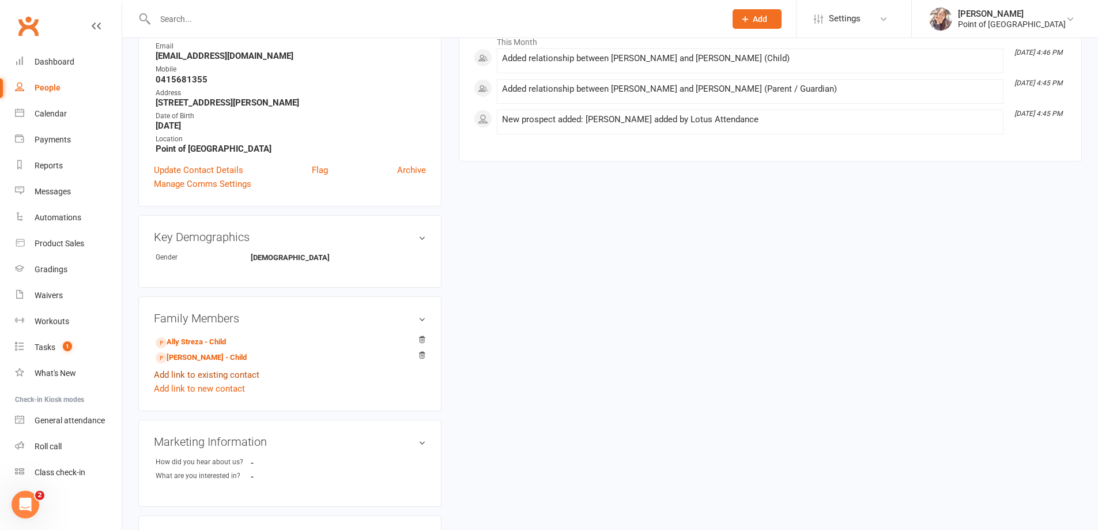
scroll to position [216, 0]
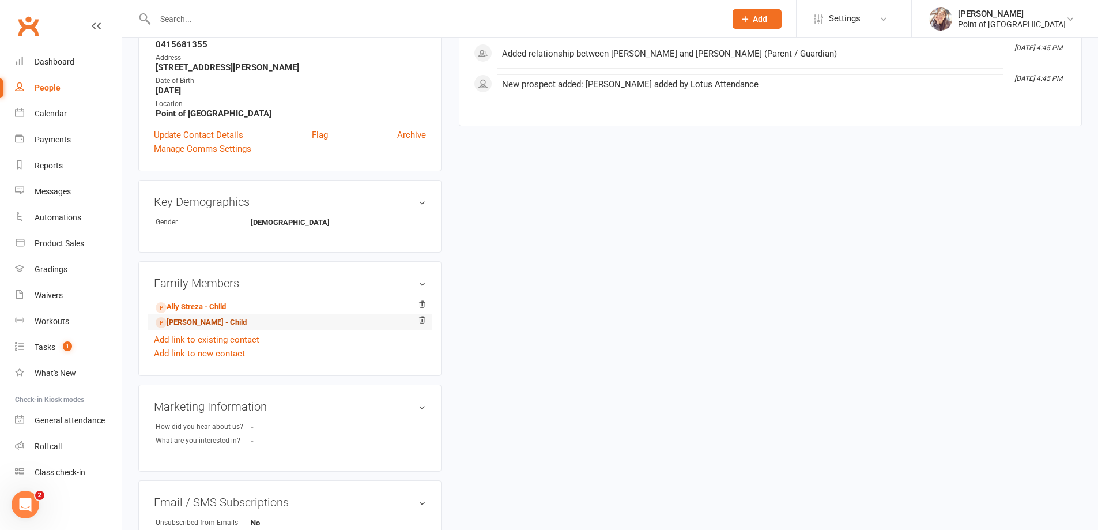
click at [242, 325] on link "Arielle Westnidge - Child" at bounding box center [201, 323] width 91 height 12
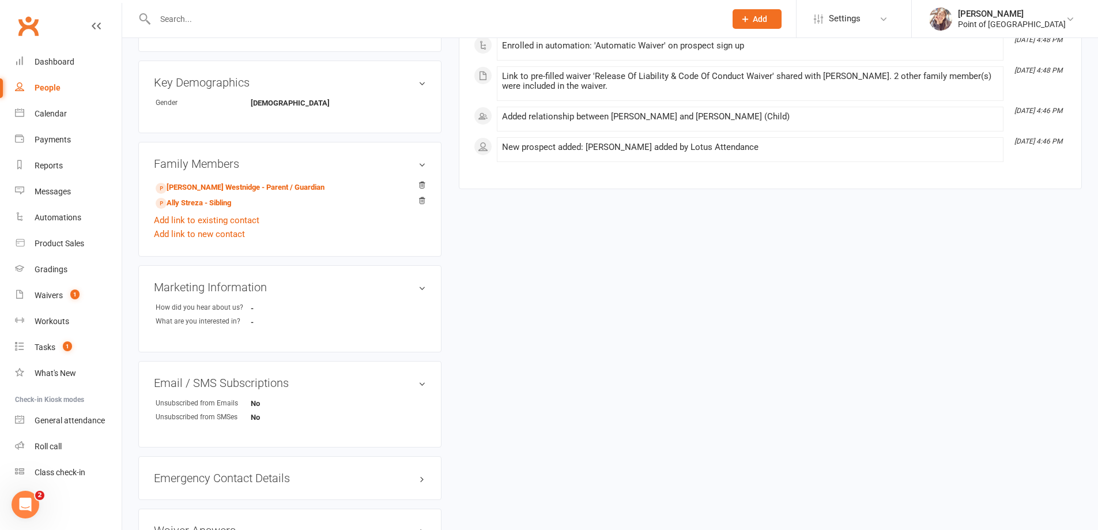
scroll to position [375, 0]
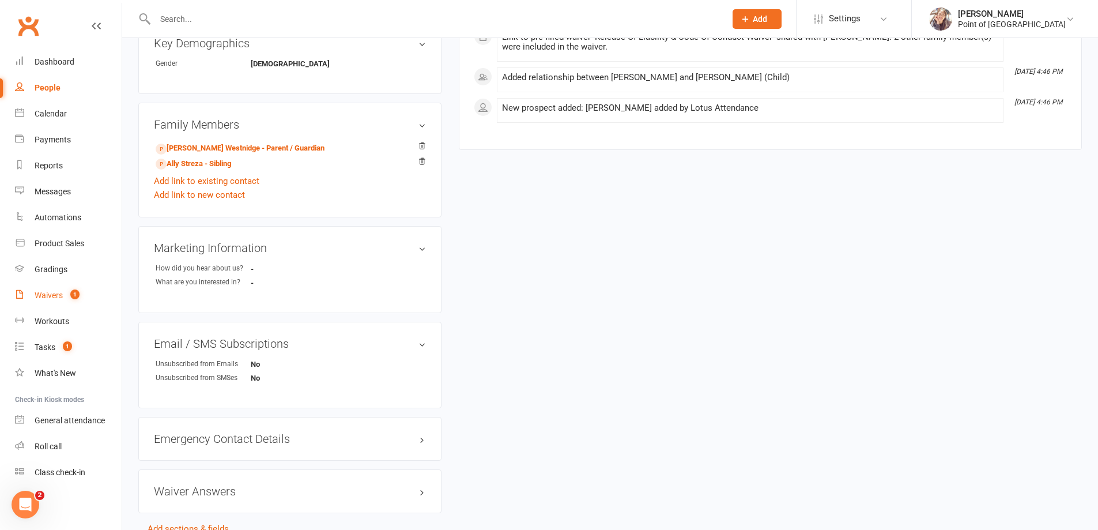
click at [62, 296] on div "Waivers" at bounding box center [49, 295] width 28 height 9
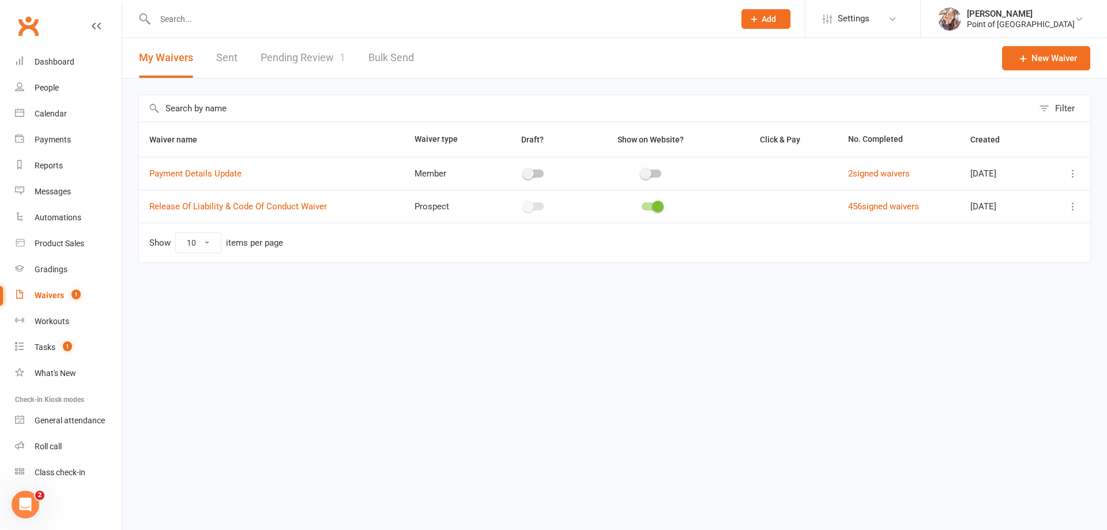
click at [295, 60] on link "Pending Review 1" at bounding box center [303, 58] width 85 height 40
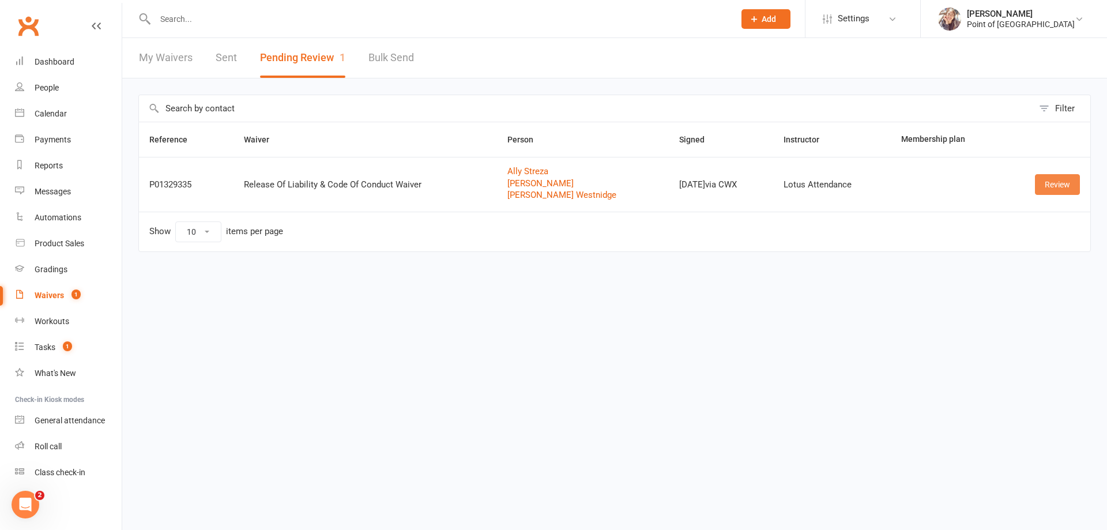
click at [1058, 176] on link "Review" at bounding box center [1057, 184] width 45 height 21
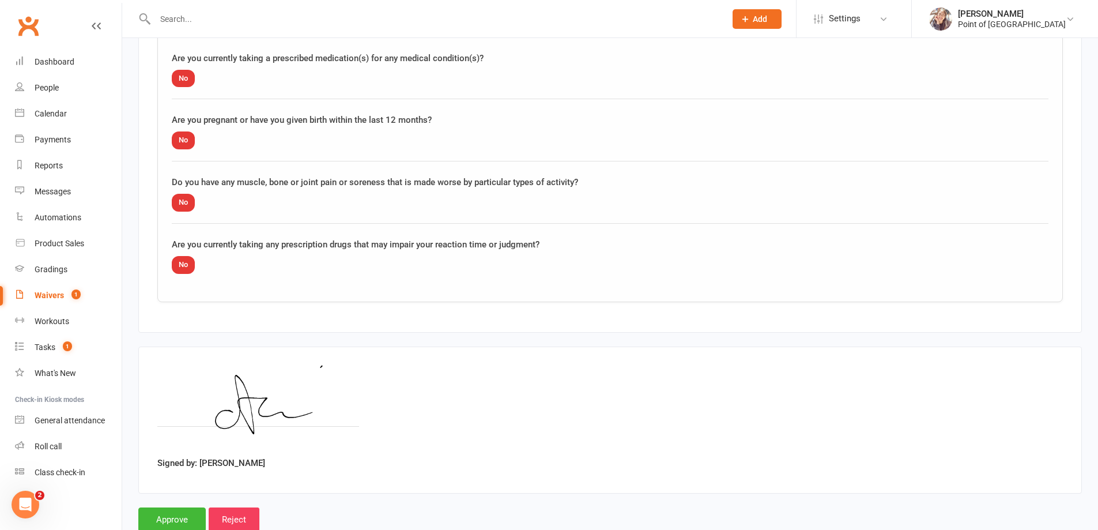
scroll to position [1980, 0]
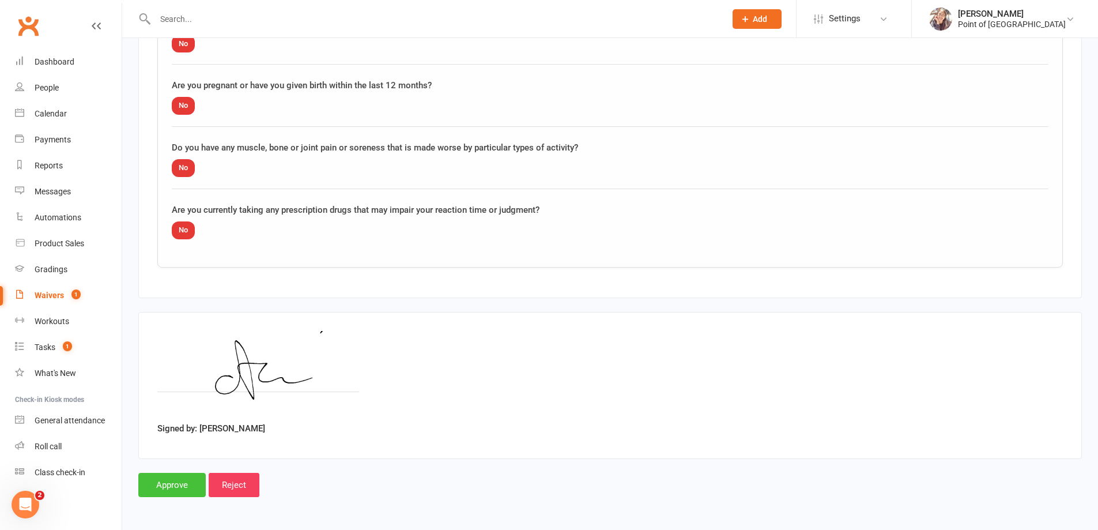
click at [183, 487] on input "Approve" at bounding box center [171, 485] width 67 height 24
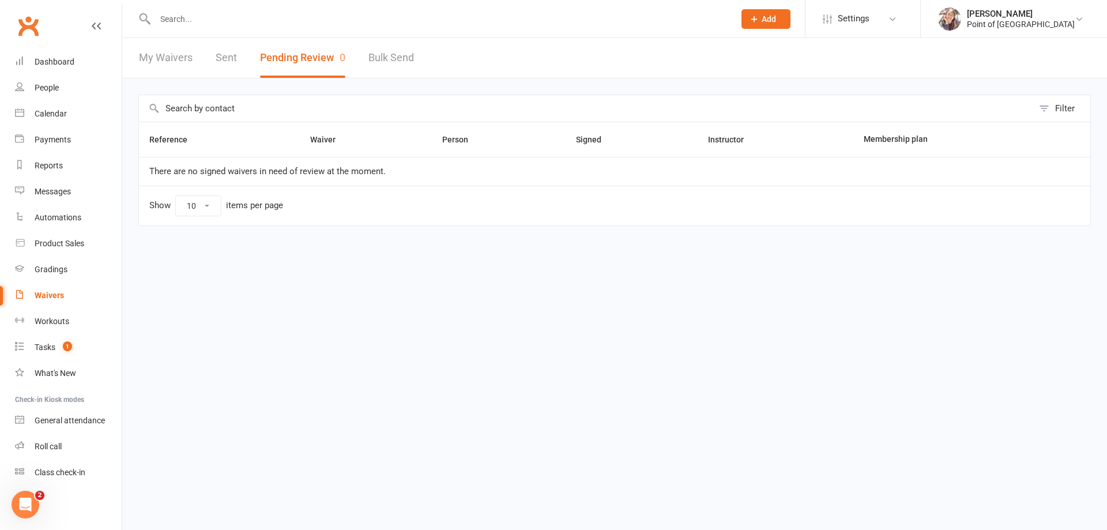
click at [192, 18] on input "text" at bounding box center [439, 19] width 575 height 16
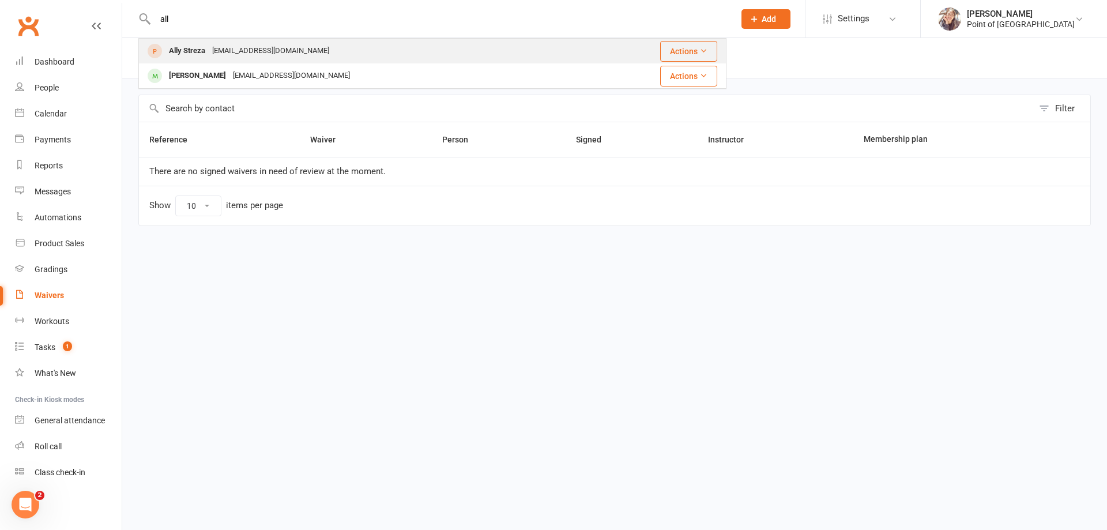
type input "all"
click at [217, 50] on div "alexstreza@gmail.com" at bounding box center [271, 51] width 124 height 17
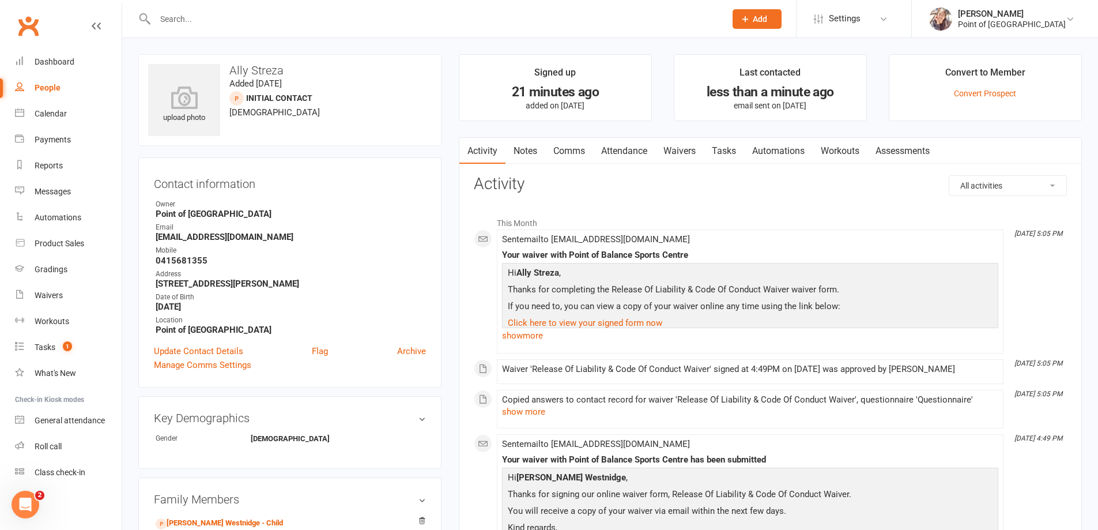
click at [186, 23] on input "text" at bounding box center [435, 19] width 566 height 16
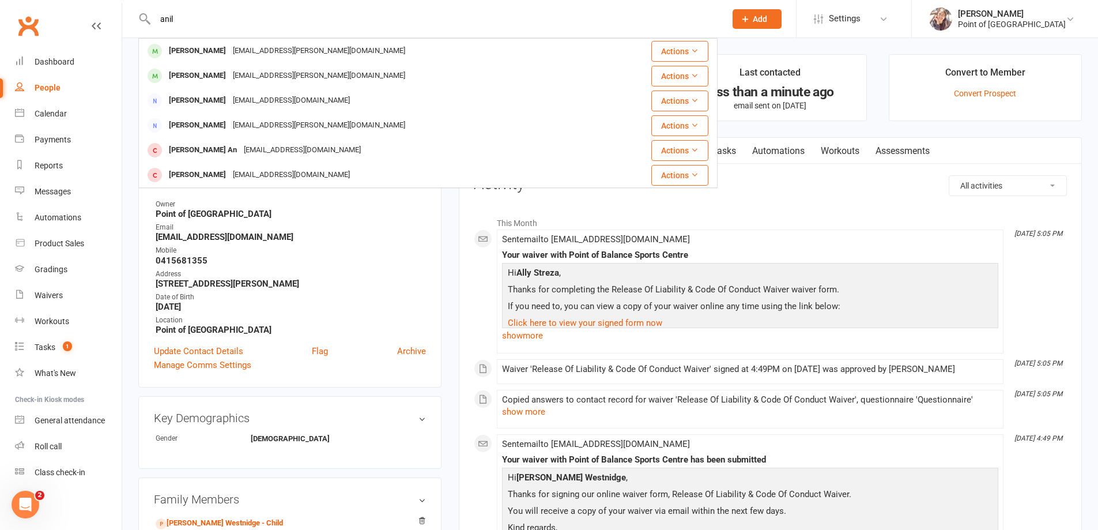
type input "anil"
click at [131, 96] on div "upload photo Ally Streza Added 14 August, 2025 Initial Contact prospect 35 year…" at bounding box center [290, 489] width 321 height 870
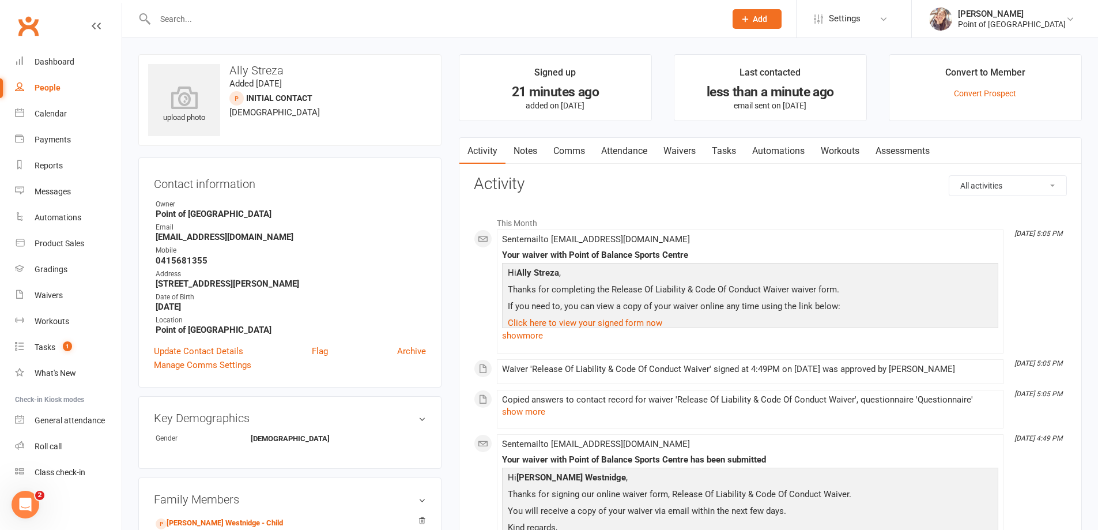
click at [195, 16] on input "text" at bounding box center [435, 19] width 566 height 16
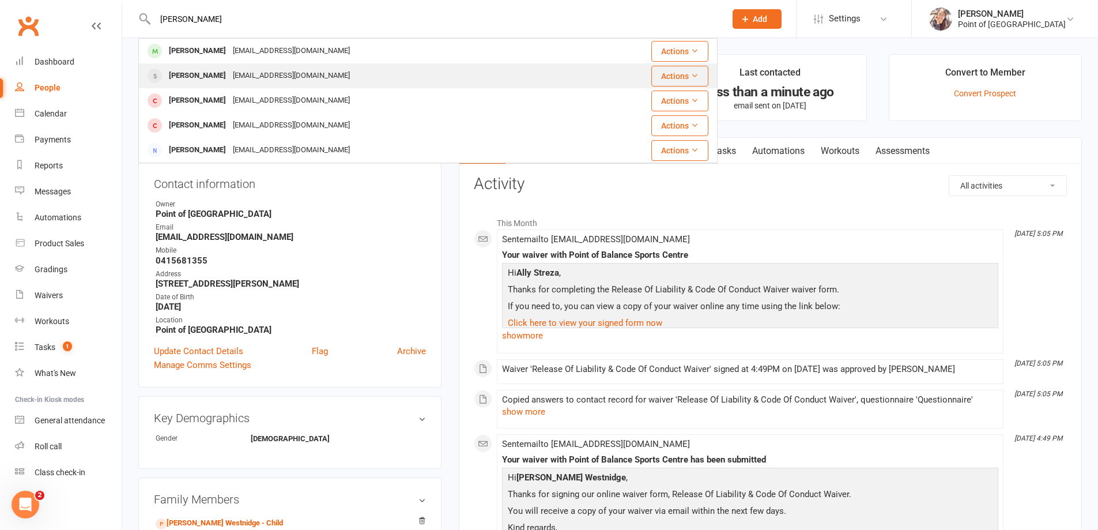
type input "jared"
click at [229, 70] on div "jaredburnett717@gmail.com" at bounding box center [291, 75] width 124 height 17
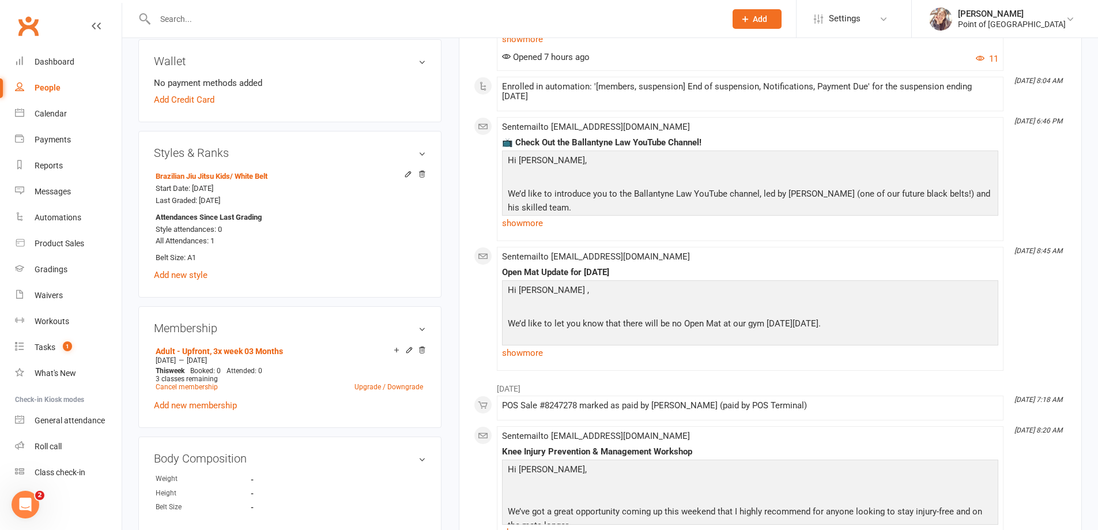
scroll to position [519, 0]
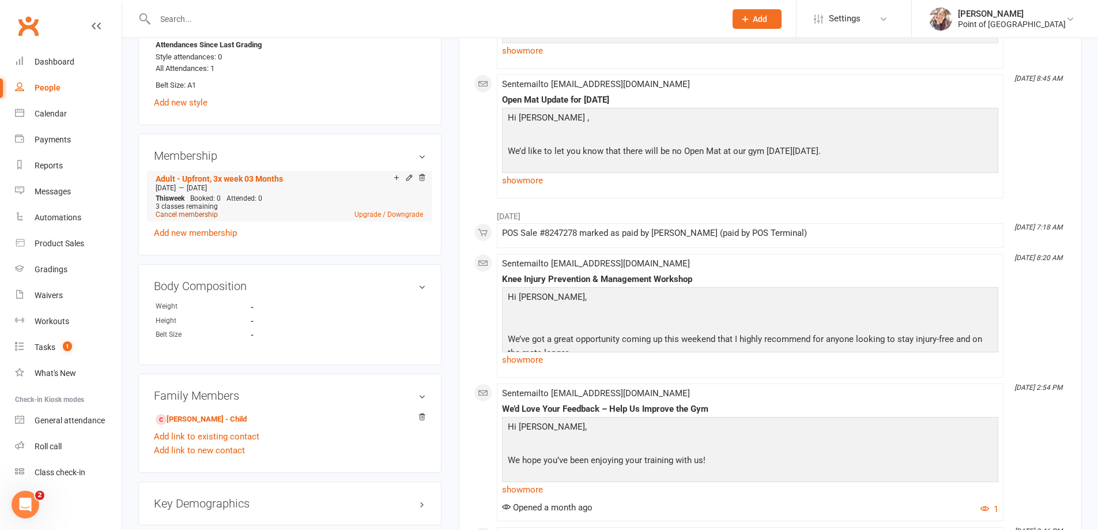
click at [194, 217] on link "Cancel membership" at bounding box center [187, 214] width 62 height 8
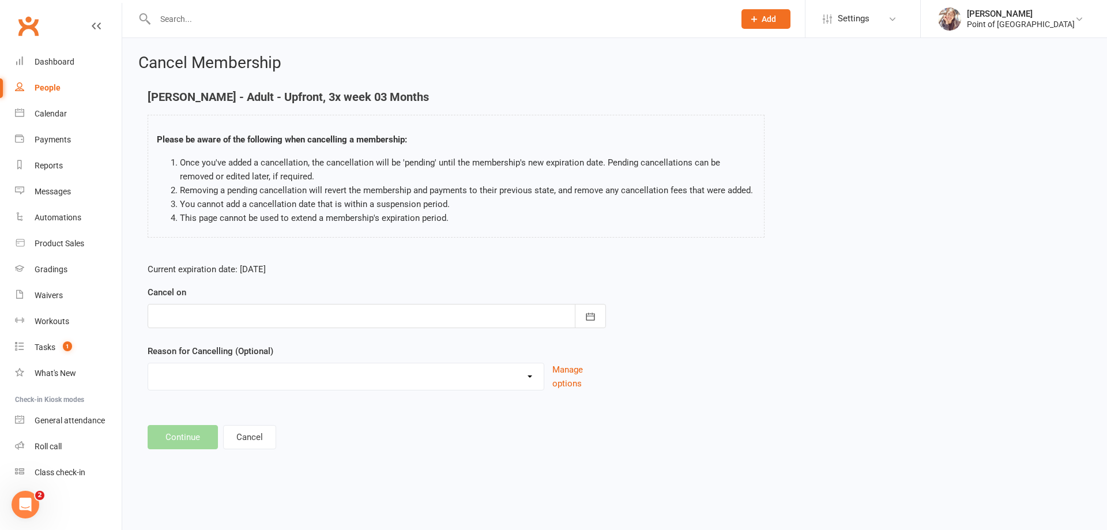
click at [249, 316] on div at bounding box center [377, 316] width 458 height 24
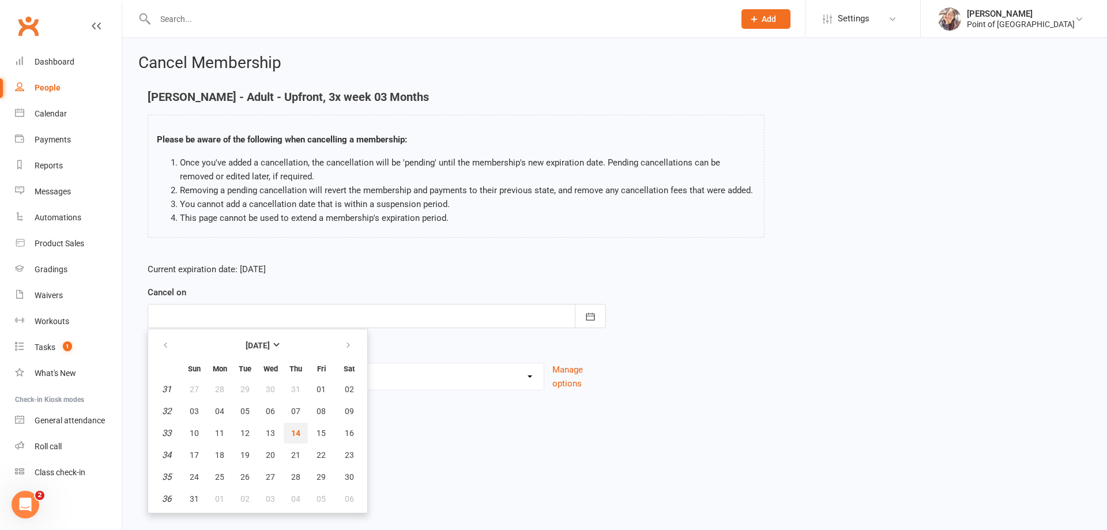
click at [295, 431] on span "14" at bounding box center [295, 432] width 9 height 9
type input "[DATE]"
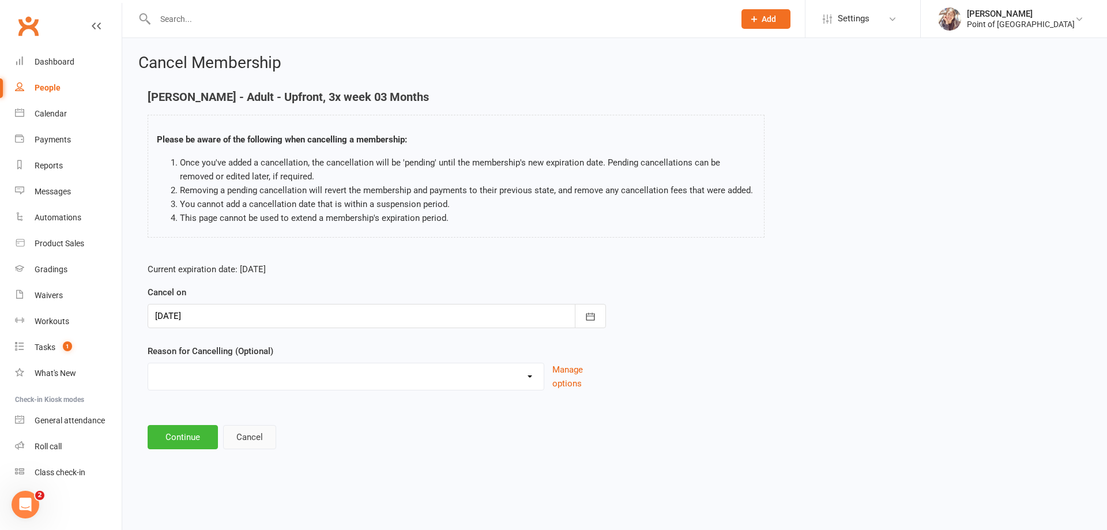
drag, startPoint x: 243, startPoint y: 435, endPoint x: 248, endPoint y: 399, distance: 36.8
click at [244, 435] on button "Cancel" at bounding box center [249, 437] width 53 height 24
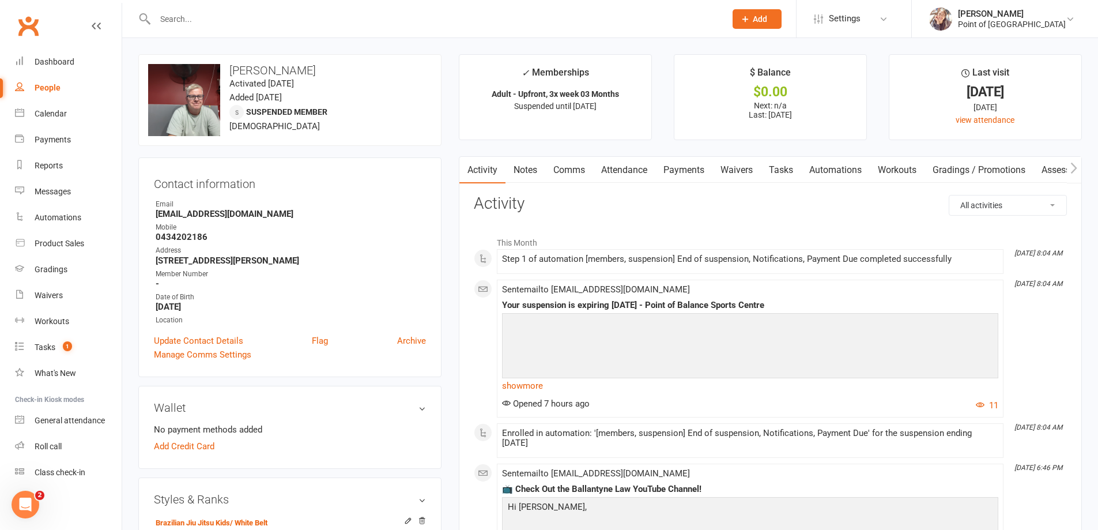
click at [183, 16] on input "text" at bounding box center [435, 19] width 566 height 16
type input "w"
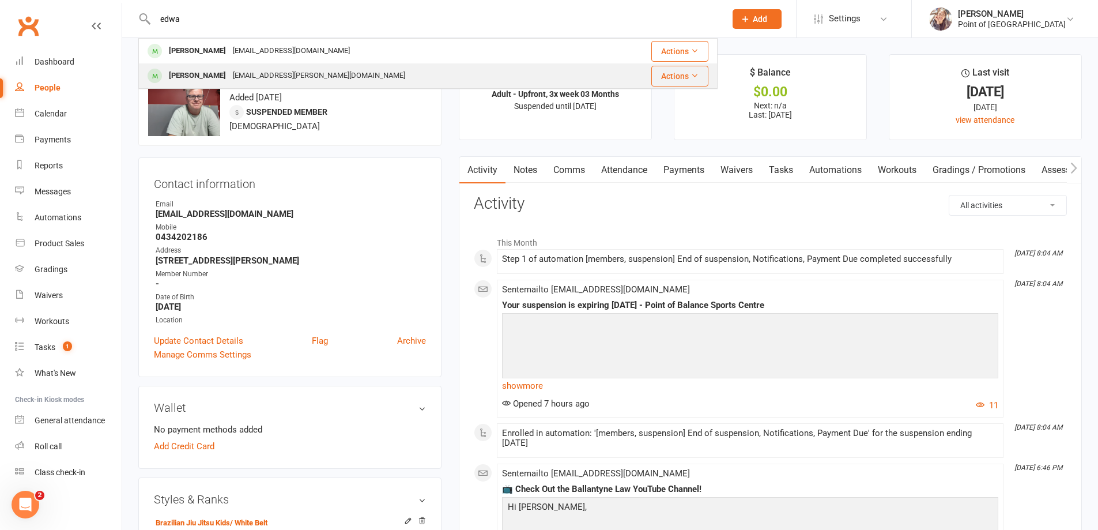
type input "edwa"
click at [239, 78] on div "Anil.manandhar@hotmail.co.uk" at bounding box center [318, 75] width 179 height 17
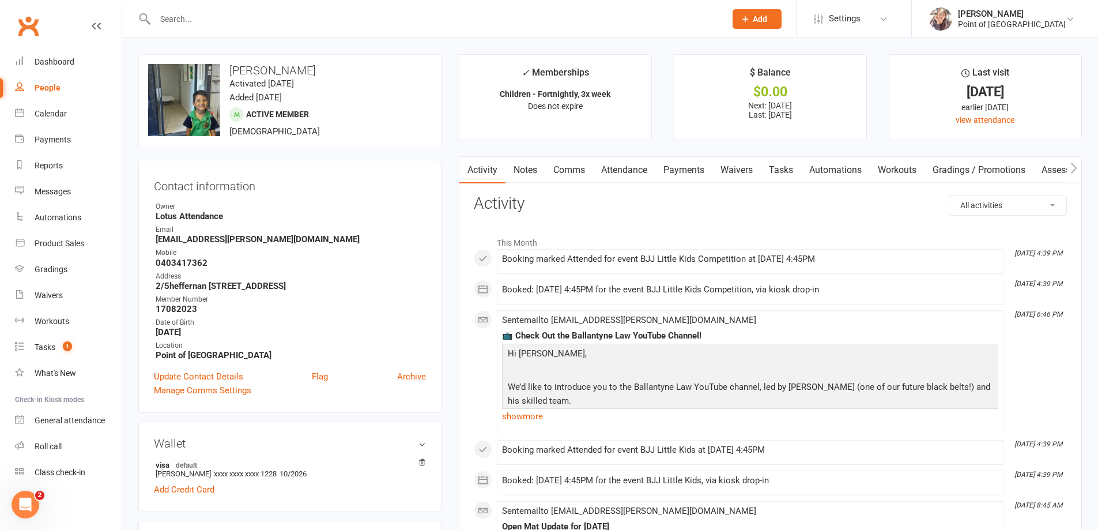
drag, startPoint x: 212, startPoint y: 335, endPoint x: 187, endPoint y: 332, distance: 24.4
click at [187, 332] on strong "May 25, 2018" at bounding box center [291, 332] width 270 height 10
click at [224, 16] on input "text" at bounding box center [435, 19] width 566 height 16
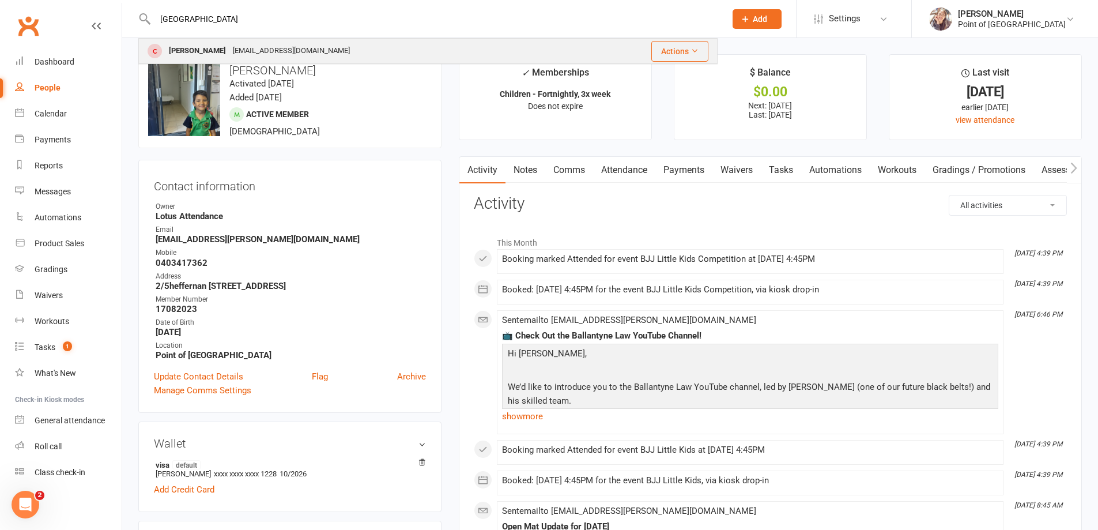
type input "bonn"
click at [253, 49] on div "jaredburnett717@gmail.com" at bounding box center [291, 51] width 124 height 17
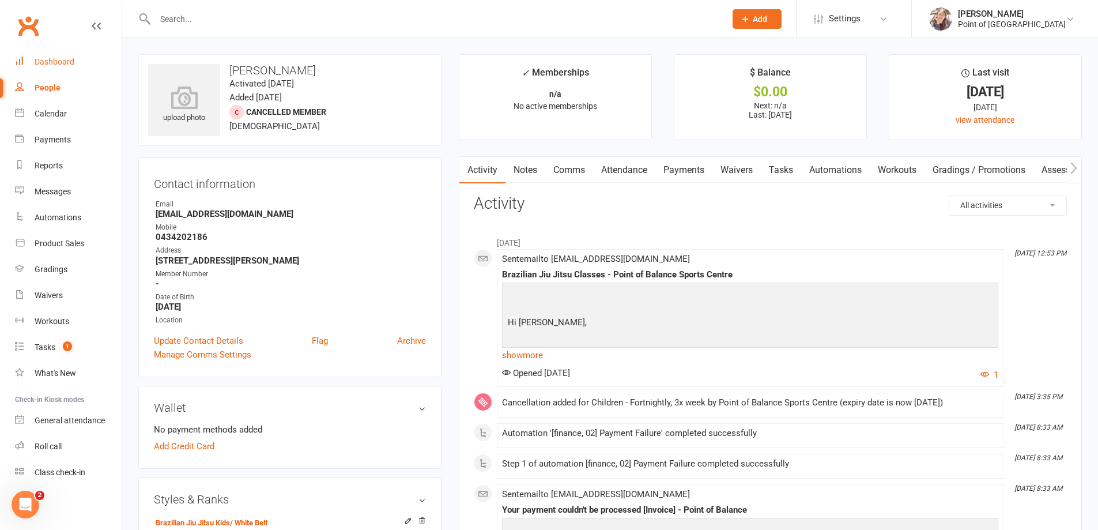
click at [61, 65] on div "Dashboard" at bounding box center [55, 61] width 40 height 9
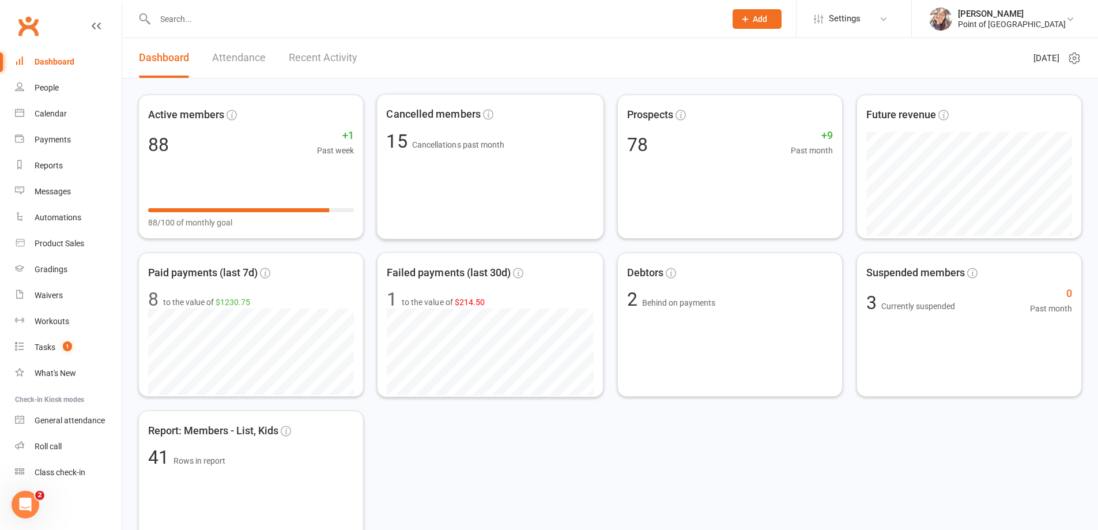
click at [421, 398] on div "Active members 88 +1 Past week 88/100 of monthly goal Cancelled members 15 Canc…" at bounding box center [610, 325] width 944 height 460
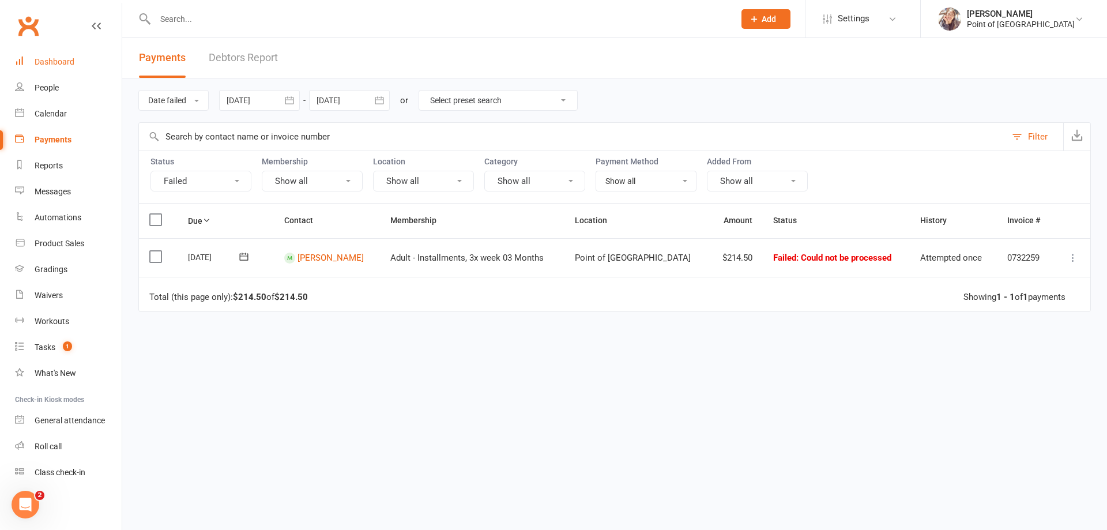
click at [59, 66] on div "Dashboard" at bounding box center [55, 61] width 40 height 9
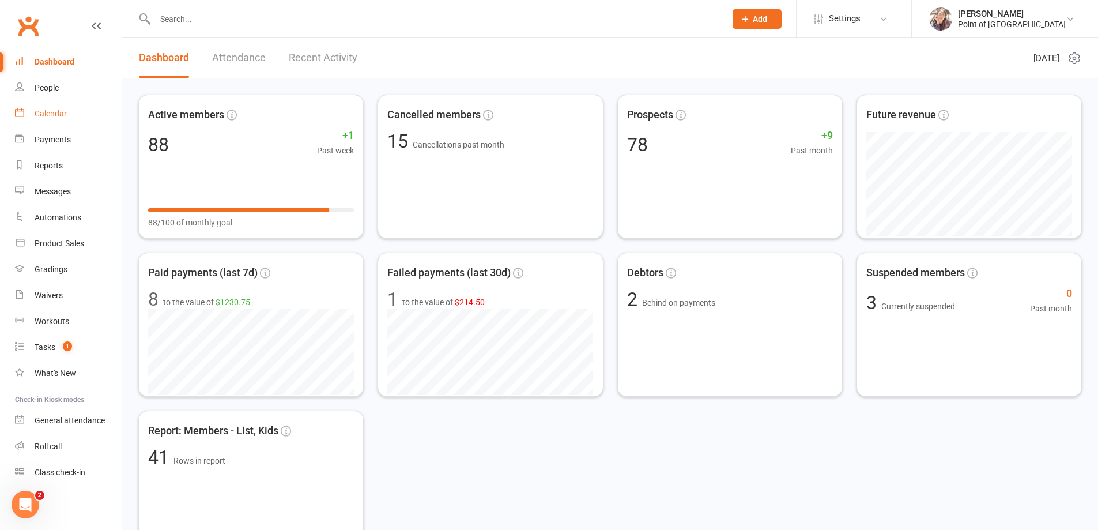
click at [57, 117] on div "Calendar" at bounding box center [51, 113] width 32 height 9
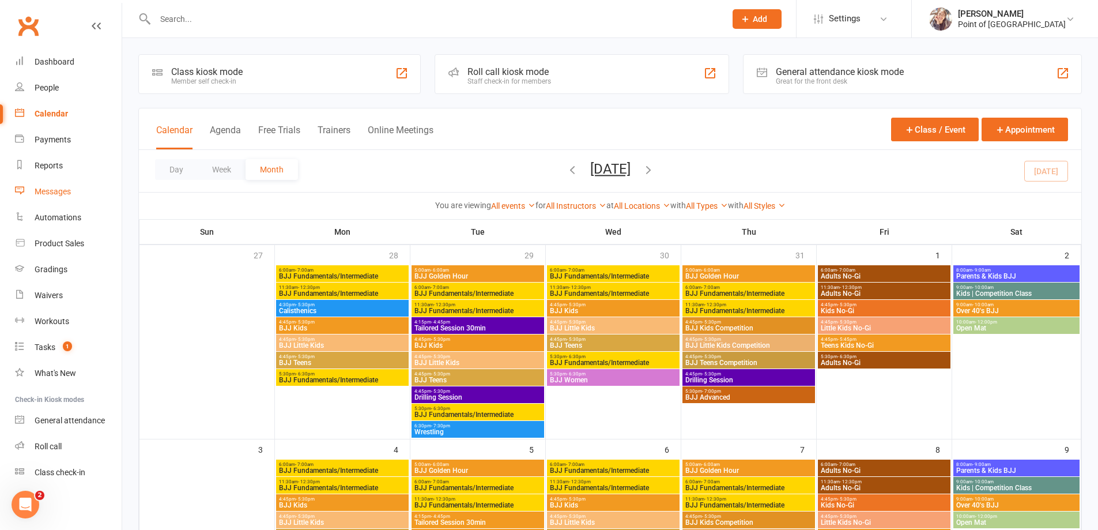
click at [65, 194] on div "Messages" at bounding box center [53, 191] width 36 height 9
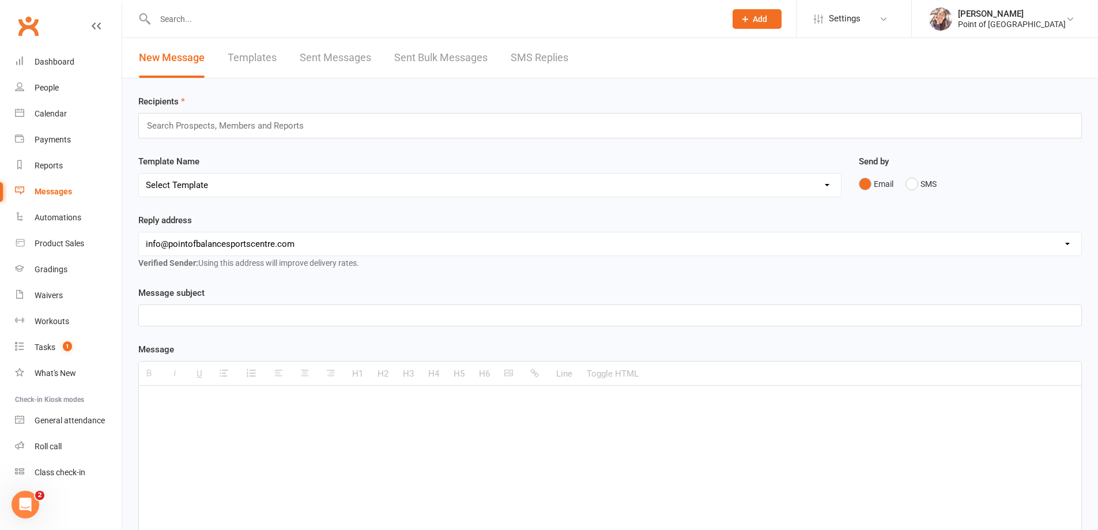
drag, startPoint x: 242, startPoint y: 117, endPoint x: 239, endPoint y: 126, distance: 9.1
click at [242, 118] on div "Search Prospects, Members and Reports" at bounding box center [610, 125] width 944 height 25
type input "a"
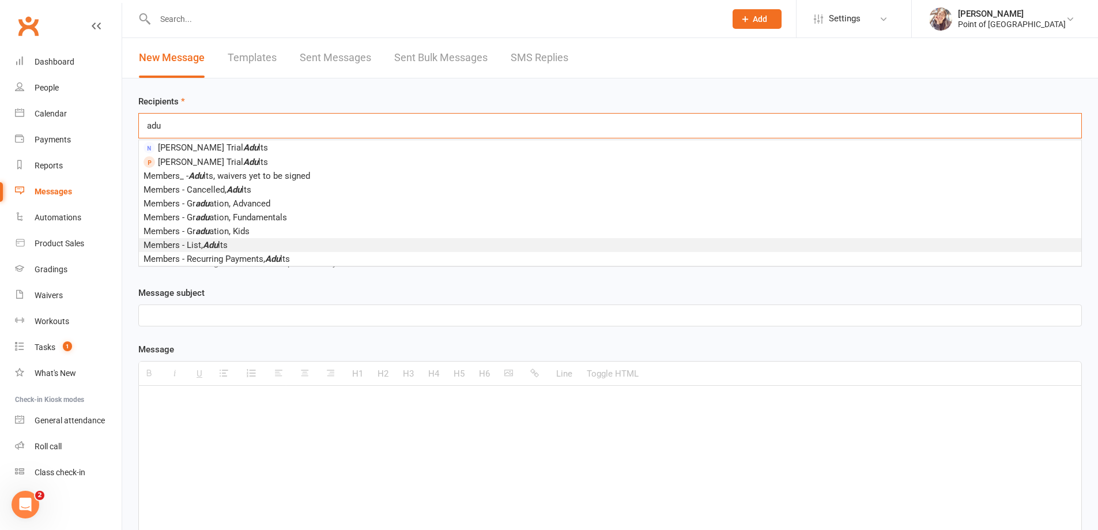
type input "adu"
click at [228, 240] on span "Members - List, Adu lts" at bounding box center [186, 245] width 84 height 10
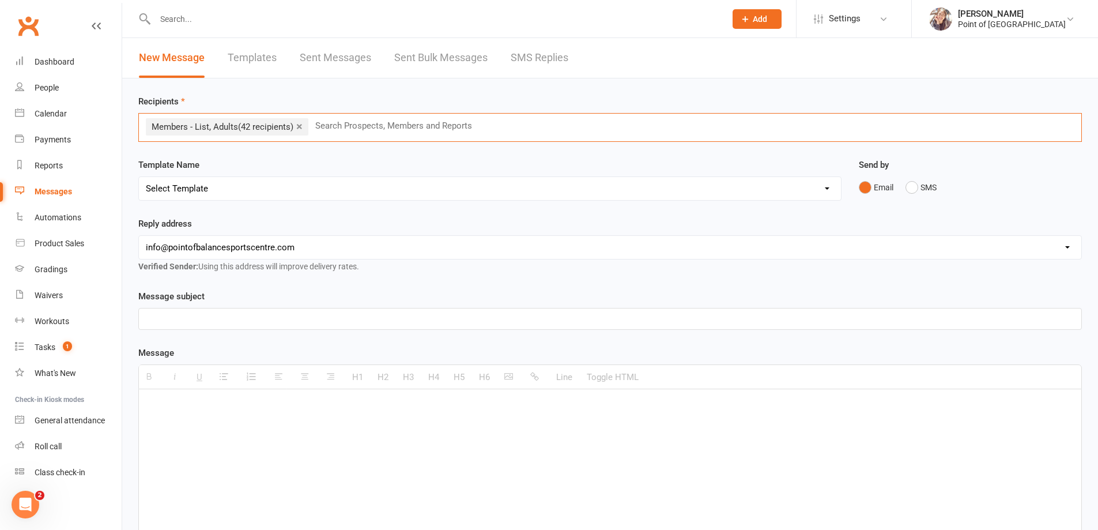
click at [229, 321] on p at bounding box center [610, 319] width 929 height 14
click at [227, 426] on div at bounding box center [610, 475] width 943 height 173
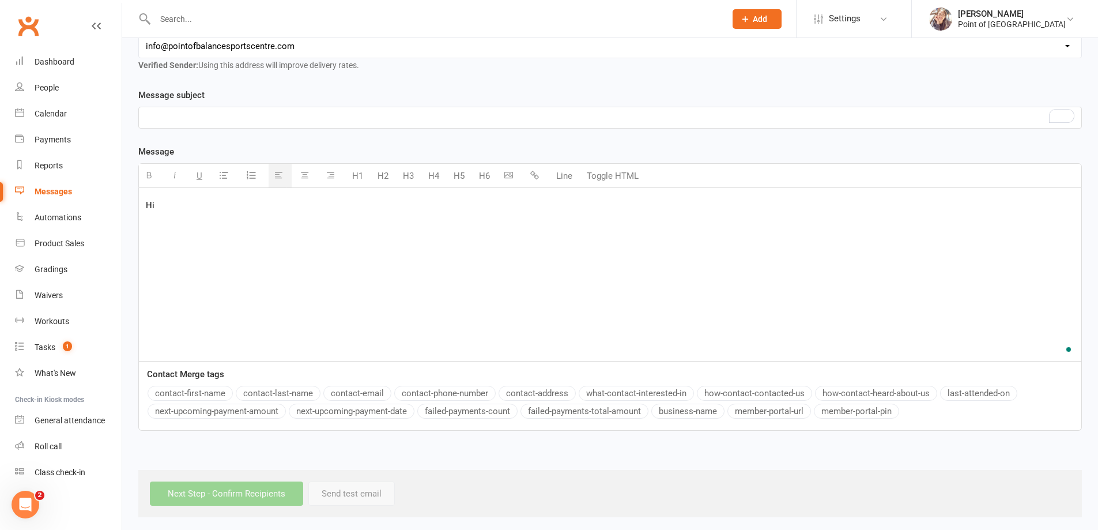
scroll to position [202, 0]
click at [198, 391] on button "contact-first-name" at bounding box center [190, 392] width 85 height 15
click at [70, 64] on div "Dashboard" at bounding box center [55, 61] width 40 height 9
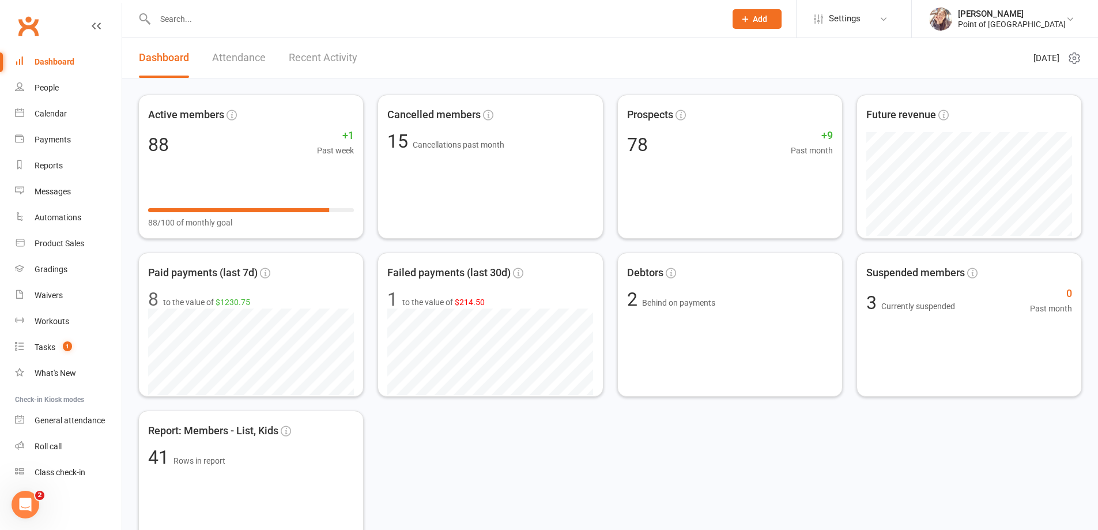
click at [224, 24] on input "text" at bounding box center [435, 19] width 566 height 16
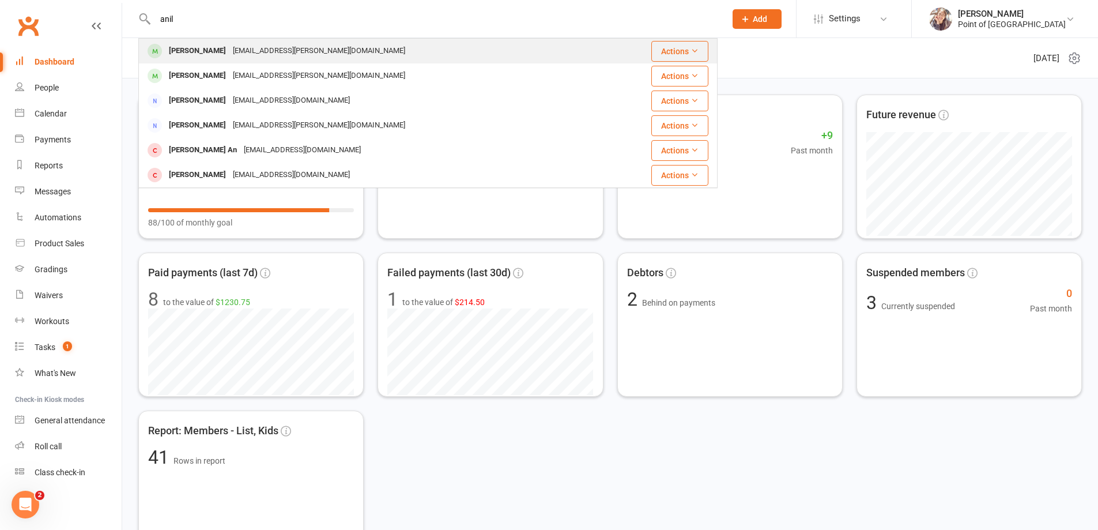
type input "anil"
click at [214, 49] on div "Anil Manandhar" at bounding box center [197, 51] width 64 height 17
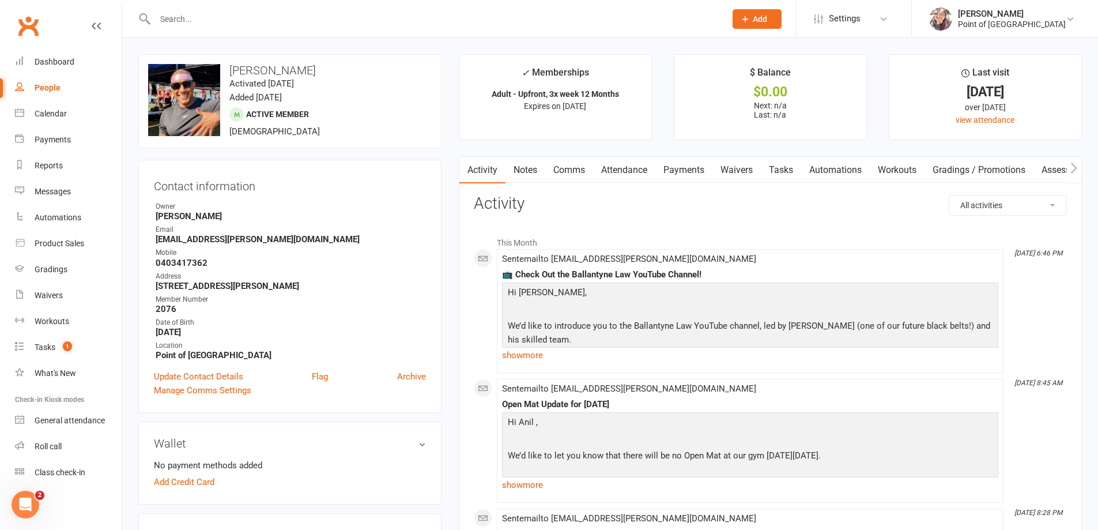
click at [741, 165] on link "Waivers" at bounding box center [737, 170] width 48 height 27
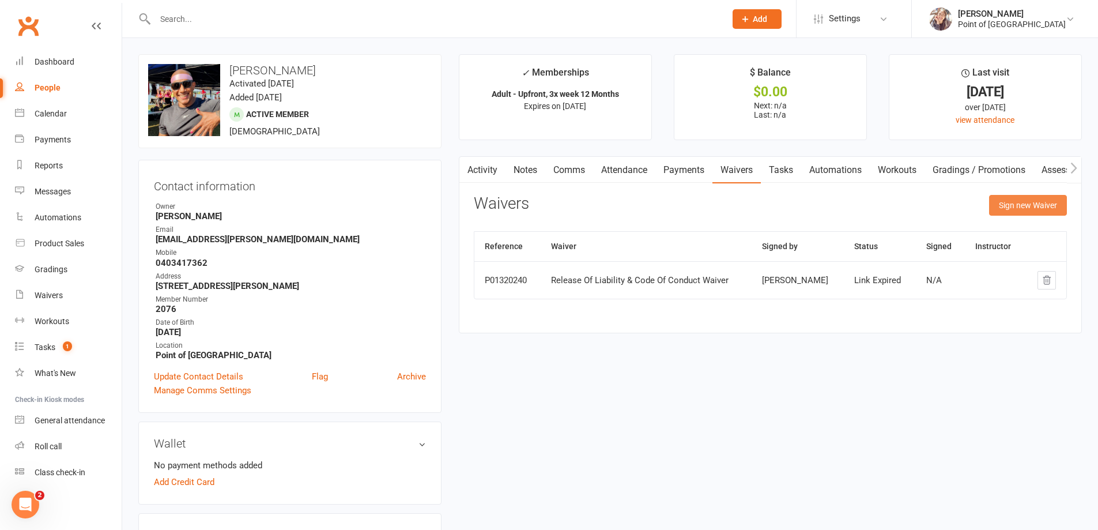
click at [1007, 209] on button "Sign new Waiver" at bounding box center [1028, 205] width 78 height 21
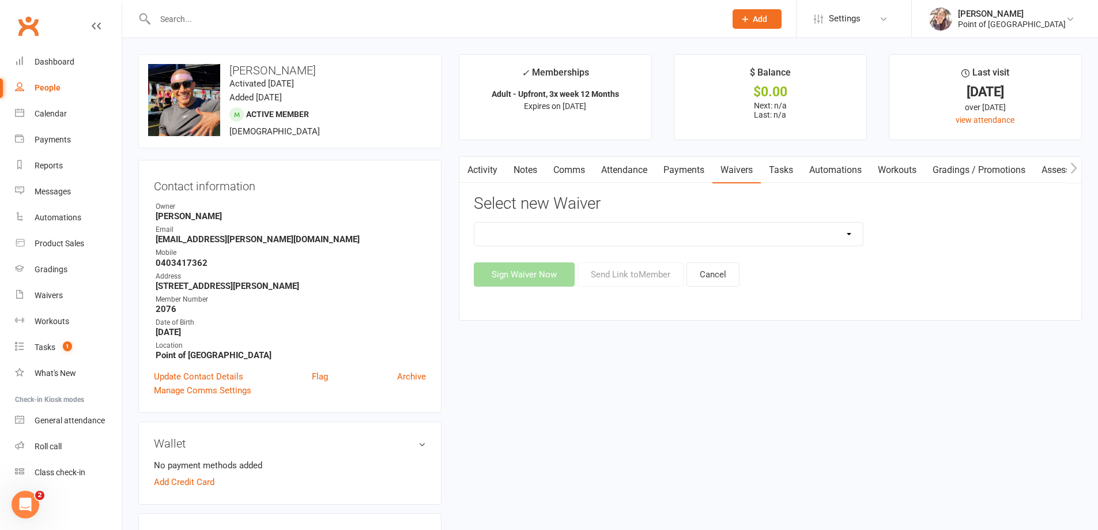
click at [626, 235] on select "Payment Details Update Release Of Liability & Code Of Conduct Waiver" at bounding box center [669, 234] width 389 height 23
click at [827, 228] on select "Payment Details Update Release Of Liability & Code Of Conduct Waiver" at bounding box center [669, 234] width 389 height 23
select select "5426"
click at [475, 223] on select "Payment Details Update Release Of Liability & Code Of Conduct Waiver" at bounding box center [669, 234] width 389 height 23
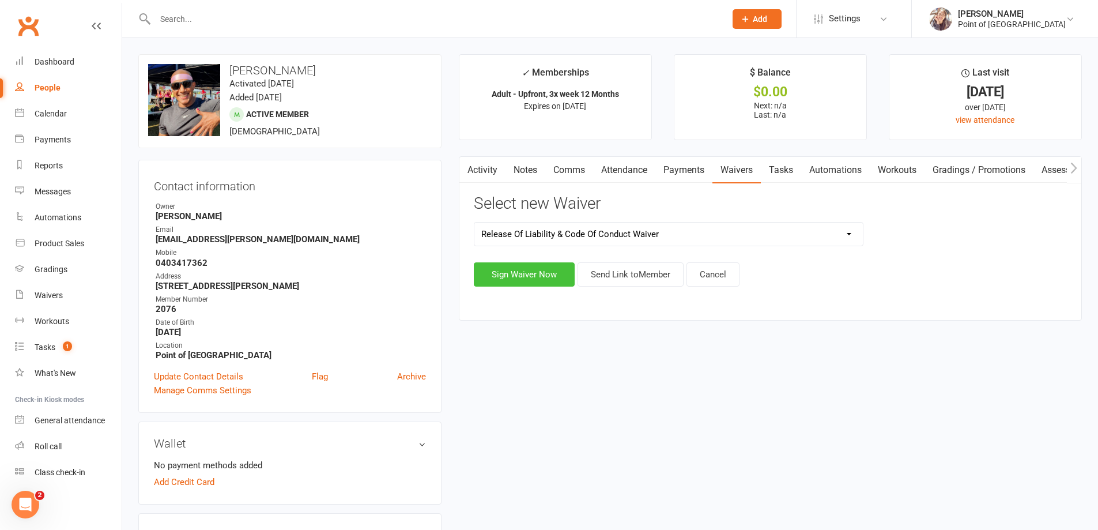
click at [529, 263] on button "Sign Waiver Now" at bounding box center [524, 274] width 101 height 24
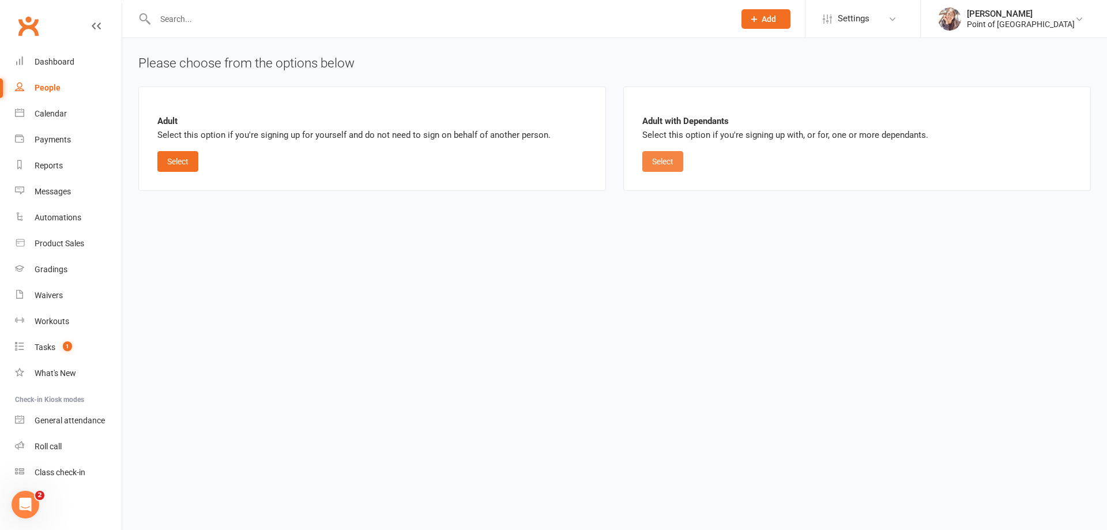
click at [661, 161] on button "Select" at bounding box center [662, 161] width 41 height 21
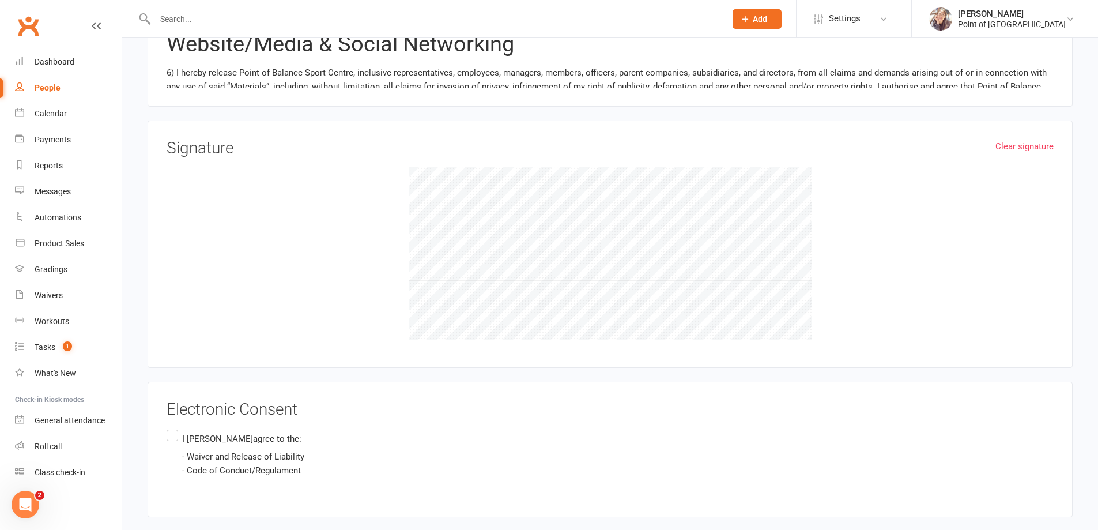
scroll to position [1757, 0]
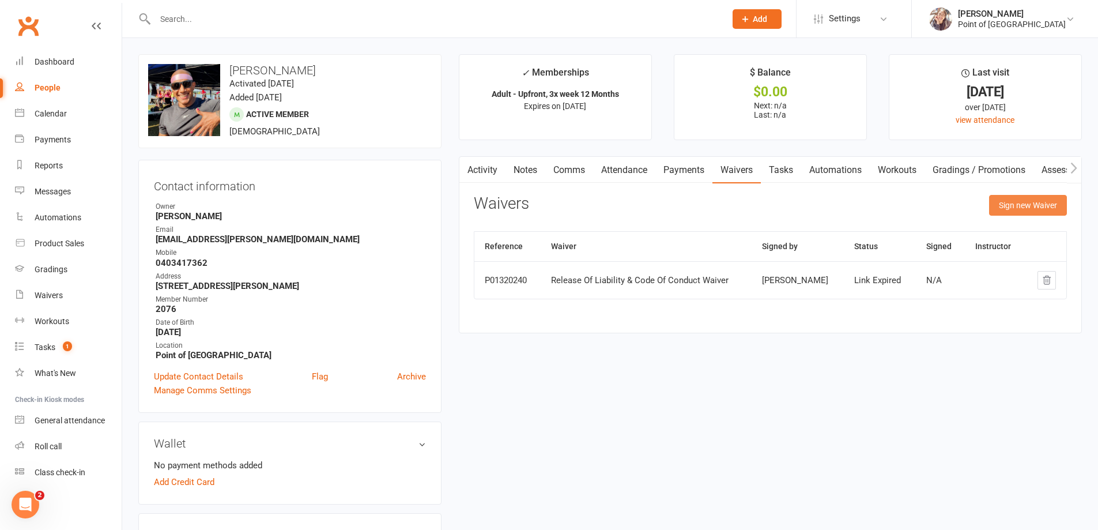
click at [1019, 212] on button "Sign new Waiver" at bounding box center [1028, 205] width 78 height 21
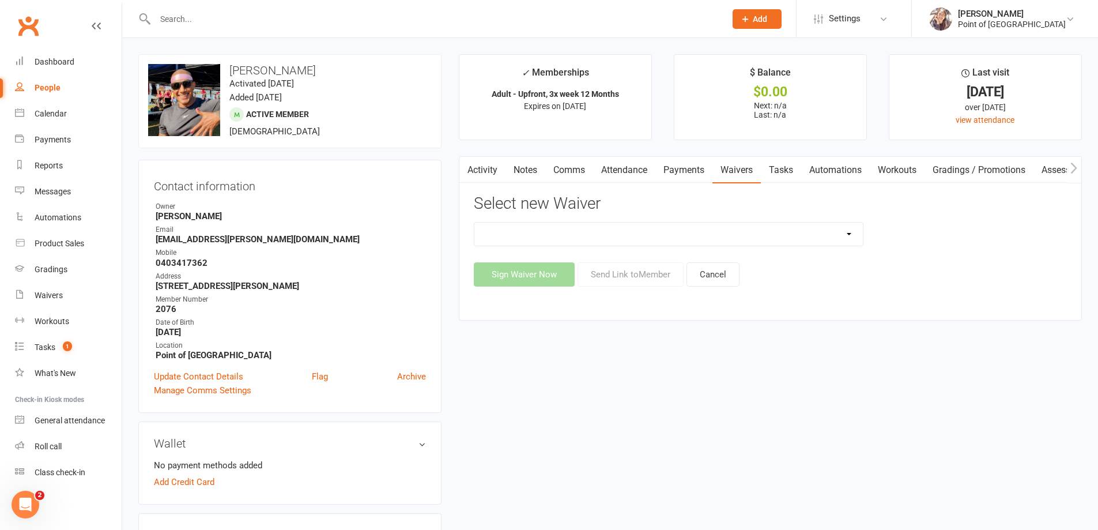
click at [573, 234] on select "Payment Details Update Release Of Liability & Code Of Conduct Waiver" at bounding box center [669, 234] width 389 height 23
select select "5426"
click at [475, 223] on select "Payment Details Update Release Of Liability & Code Of Conduct Waiver" at bounding box center [669, 234] width 389 height 23
click at [649, 273] on button "Send Link to Member" at bounding box center [631, 274] width 106 height 24
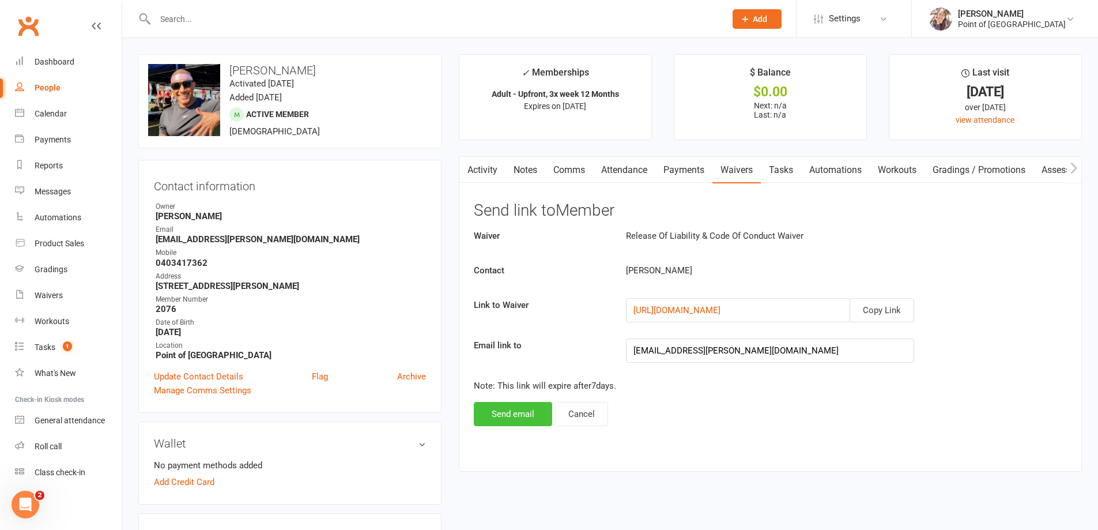
click at [534, 417] on button "Send email" at bounding box center [513, 414] width 78 height 24
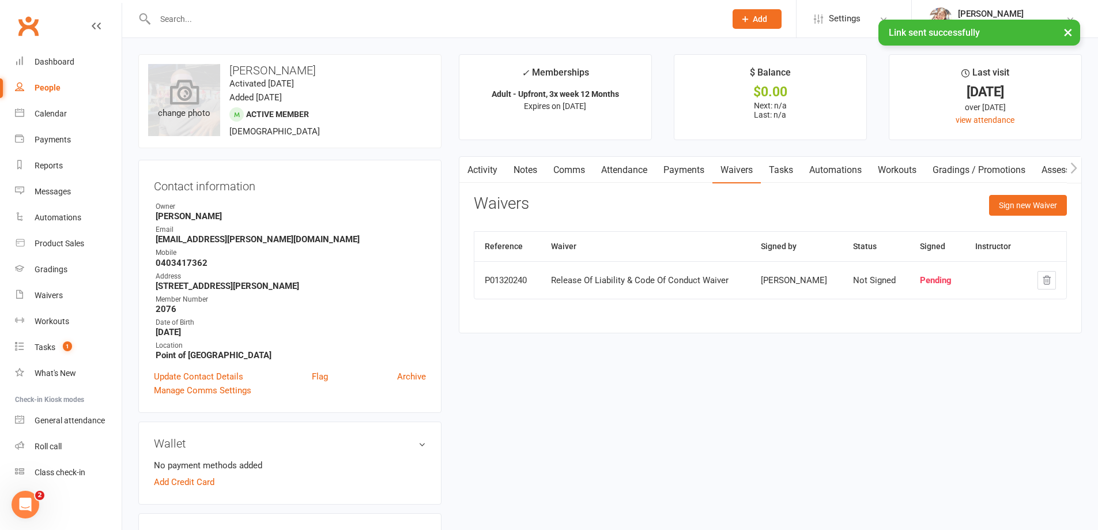
click at [184, 99] on icon at bounding box center [184, 91] width 29 height 25
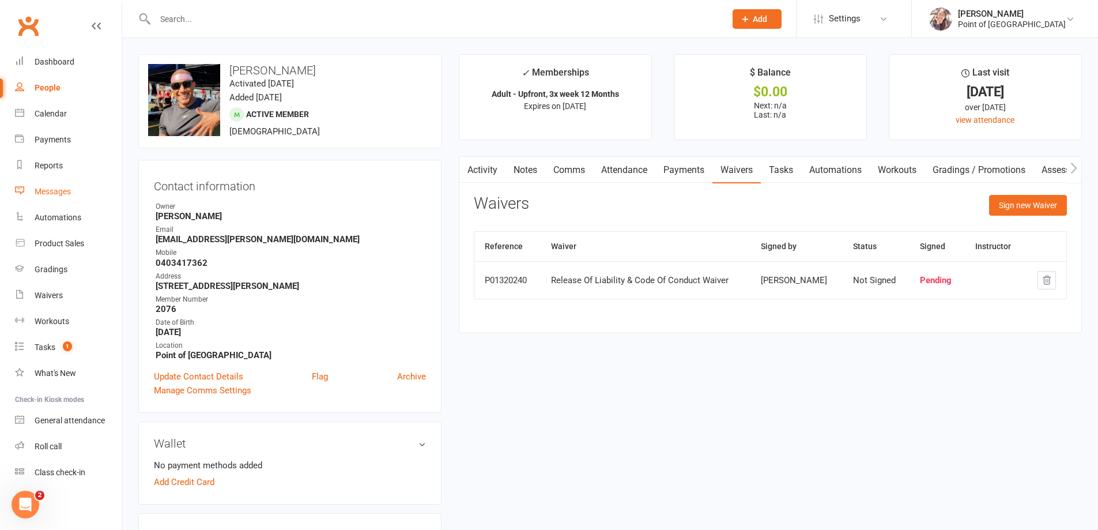
click at [63, 192] on div "Messages" at bounding box center [53, 191] width 36 height 9
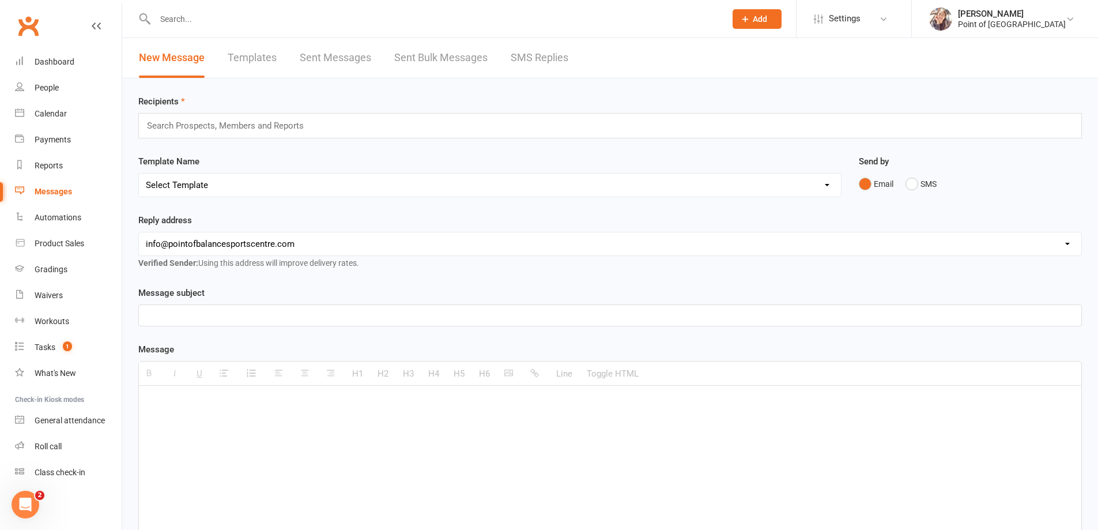
drag, startPoint x: 219, startPoint y: 407, endPoint x: 226, endPoint y: 357, distance: 50.6
click at [221, 406] on p at bounding box center [610, 403] width 929 height 14
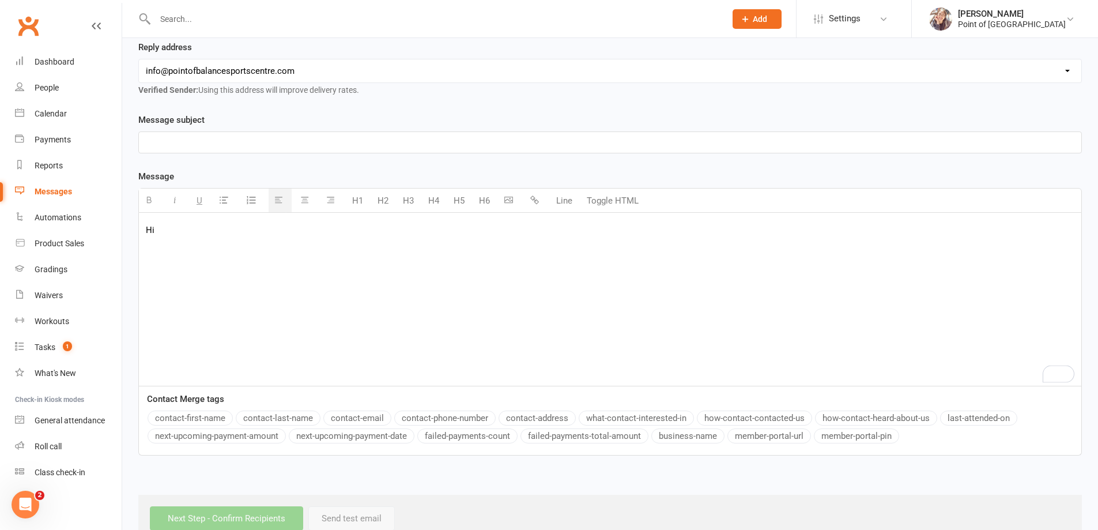
scroll to position [187, 0]
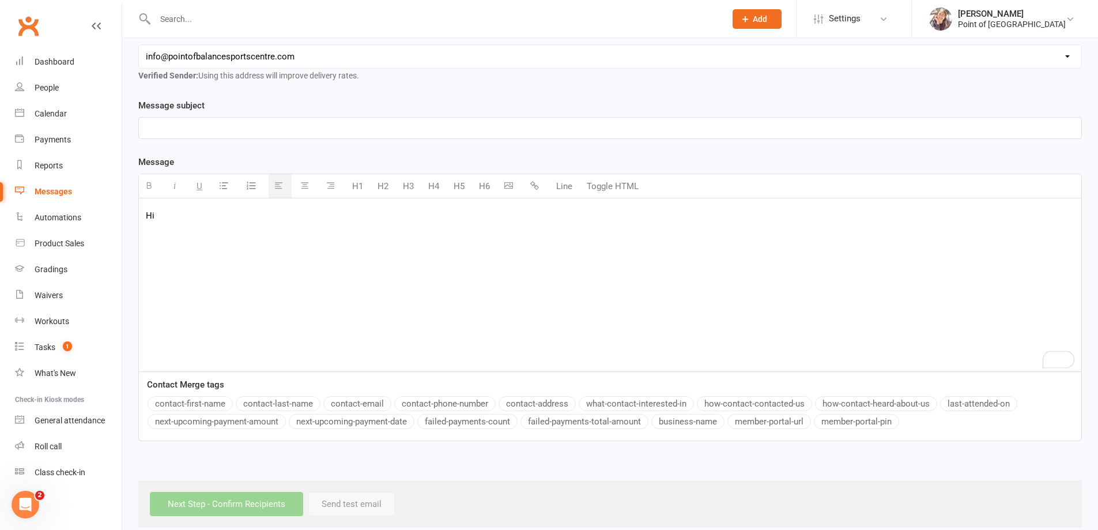
click at [198, 402] on button "contact-first-name" at bounding box center [190, 403] width 85 height 15
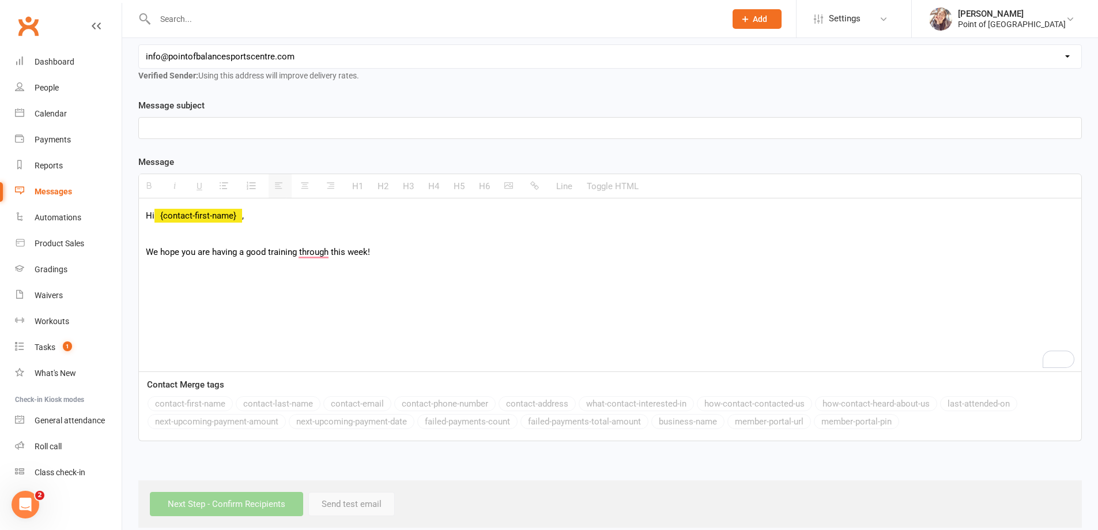
click at [267, 250] on p "We hope you are having a good training through this week!" at bounding box center [610, 252] width 929 height 14
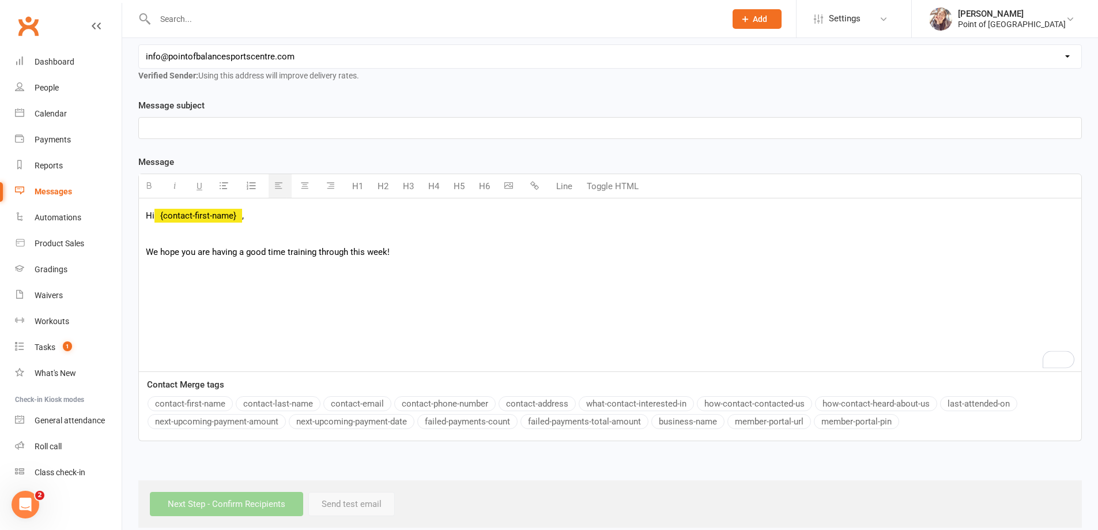
click at [263, 270] on p "To enrich screen reader interactions, please activate Accessibility in Grammarl…" at bounding box center [610, 270] width 929 height 14
drag, startPoint x: 336, startPoint y: 289, endPoint x: 353, endPoint y: 289, distance: 17.9
click at [353, 289] on p "We would like to announce that Gold Coast Open 2025" at bounding box center [610, 288] width 929 height 14
click at [345, 288] on p "We would like to announce that Gold Coast Open" at bounding box center [610, 288] width 929 height 14
click at [269, 287] on p "We would like to announce that Gold Coast Open is" at bounding box center [610, 288] width 929 height 14
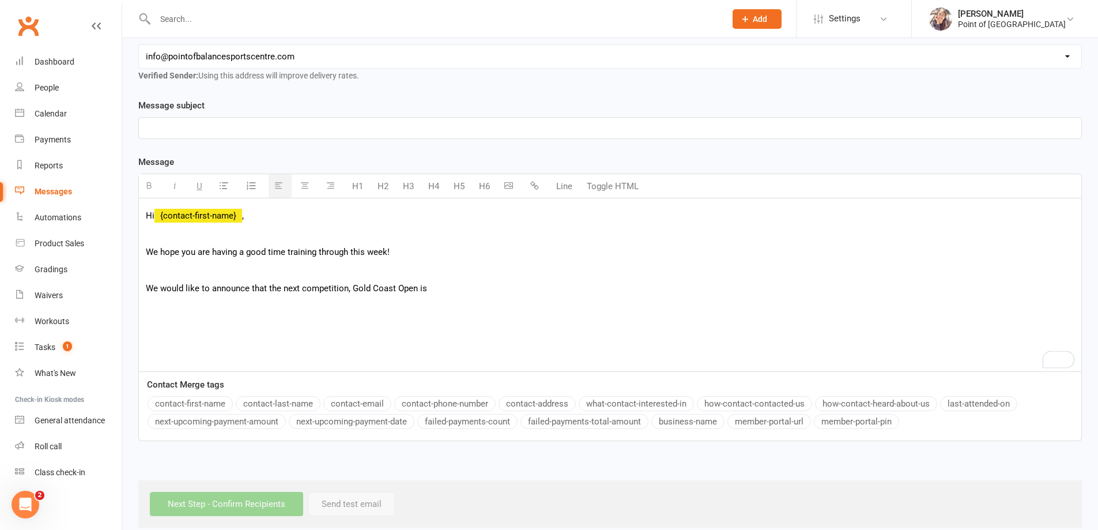
click at [416, 285] on p "We would like to announce that the next competition, Gold Coast Open is" at bounding box center [610, 288] width 929 height 14
click at [435, 288] on p "We would like to announce that the next competition, Gold Coast Open is" at bounding box center [610, 288] width 929 height 14
click at [416, 288] on p "We would like to announce that the next competition, Gold Coast Open is" at bounding box center [610, 288] width 929 height 14
click at [421, 287] on p "We would like to announce that the next competition, Gold Coast Open, is" at bounding box center [610, 288] width 929 height 14
click at [430, 285] on p "We would like to announce that the next competition, Gold Coast Open, is" at bounding box center [610, 288] width 929 height 14
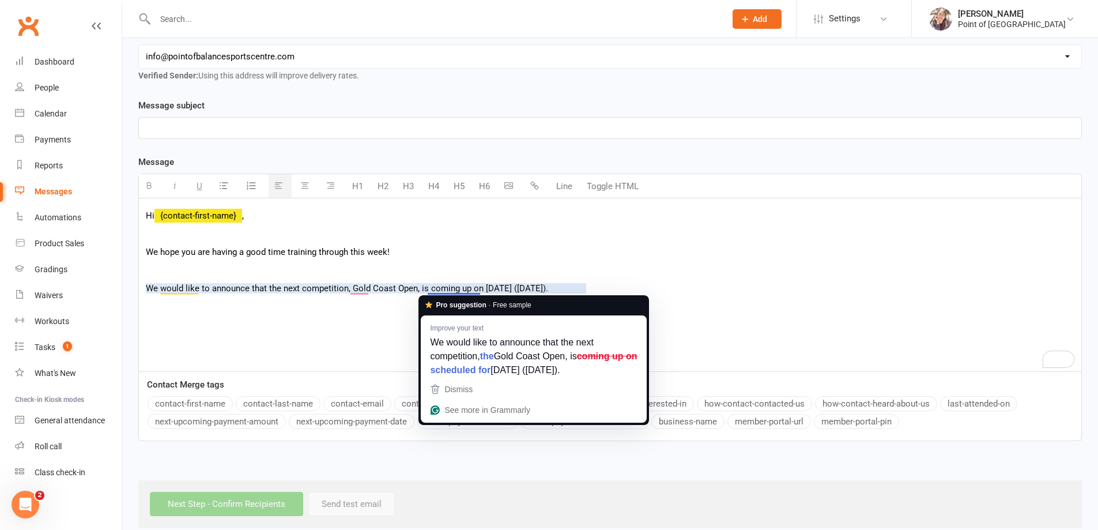
click at [581, 261] on div "Hi {contact-first-name} , We hope you are having a good time training through t…" at bounding box center [610, 284] width 943 height 173
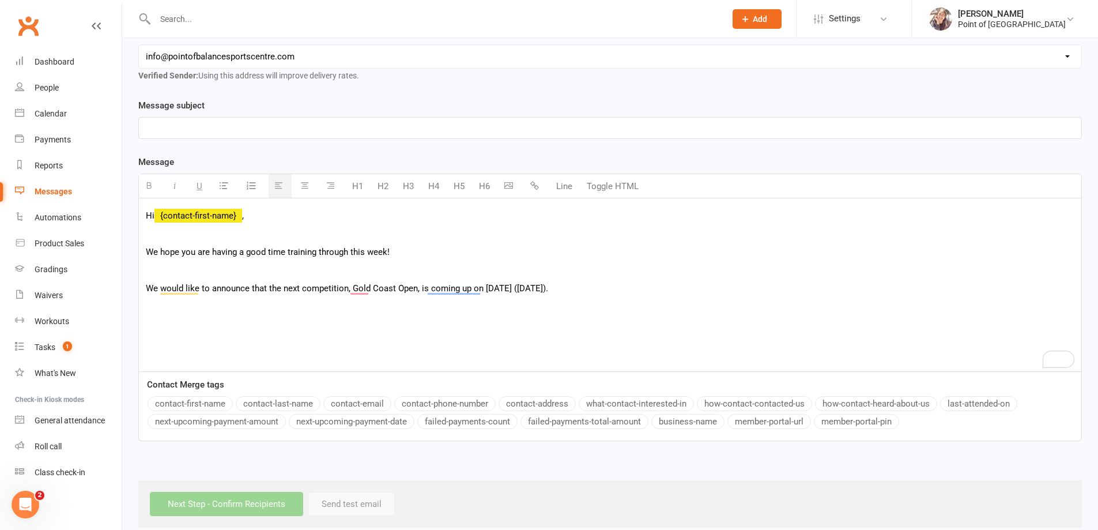
click at [604, 280] on div "Hi {contact-first-name} , We hope you are having a good time training through t…" at bounding box center [610, 284] width 943 height 173
click at [604, 285] on p "We would like to announce that the next competition, Gold Coast Open, is coming…" at bounding box center [610, 288] width 929 height 14
click at [622, 292] on p "We would like to announce that the next competition, Gold Coast Open, is coming…" at bounding box center [610, 288] width 929 height 14
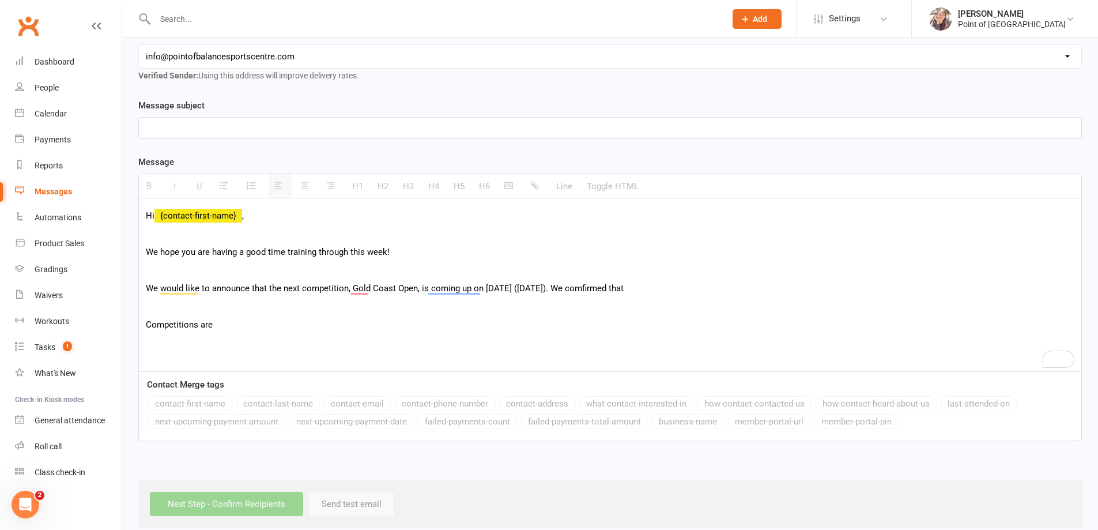
click at [670, 288] on p "We would like to announce that the next competition, Gold Coast Open, is coming…" at bounding box center [610, 288] width 929 height 14
click at [619, 288] on p "We would like to announce that the next competition, Gold Coast Open, is coming…" at bounding box center [610, 288] width 929 height 14
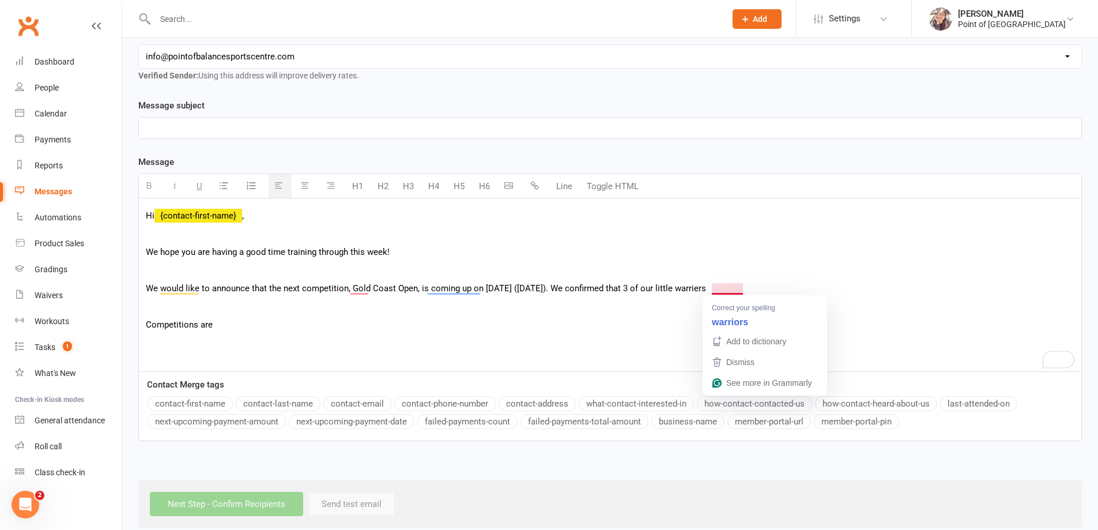
click at [736, 288] on p "We would like to announce that the next competition, Gold Coast Open, is coming…" at bounding box center [610, 288] width 929 height 14
click at [754, 286] on p "We would like to announce that the next competition, Gold Coast Open, is coming…" at bounding box center [610, 288] width 929 height 14
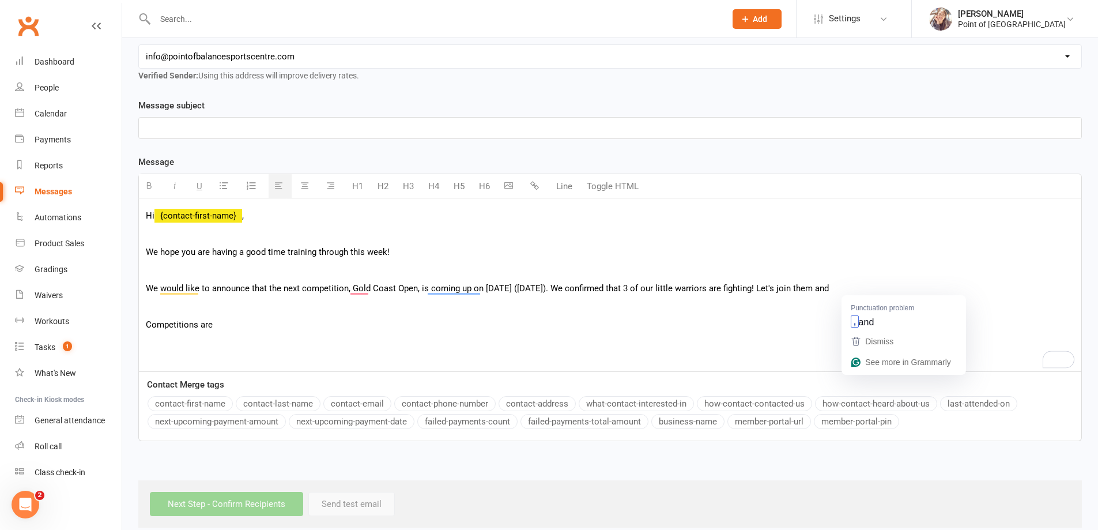
click at [871, 271] on p "To enrich screen reader interactions, please activate Accessibility in Grammarl…" at bounding box center [610, 270] width 929 height 14
drag, startPoint x: 873, startPoint y: 283, endPoint x: 793, endPoint y: 290, distance: 80.5
click at [793, 290] on p "We would like to announce that the next competition, Gold Coast Open, is coming…" at bounding box center [610, 288] width 929 height 14
click at [240, 330] on p "Competitions are" at bounding box center [610, 325] width 929 height 14
